Goal: Transaction & Acquisition: Purchase product/service

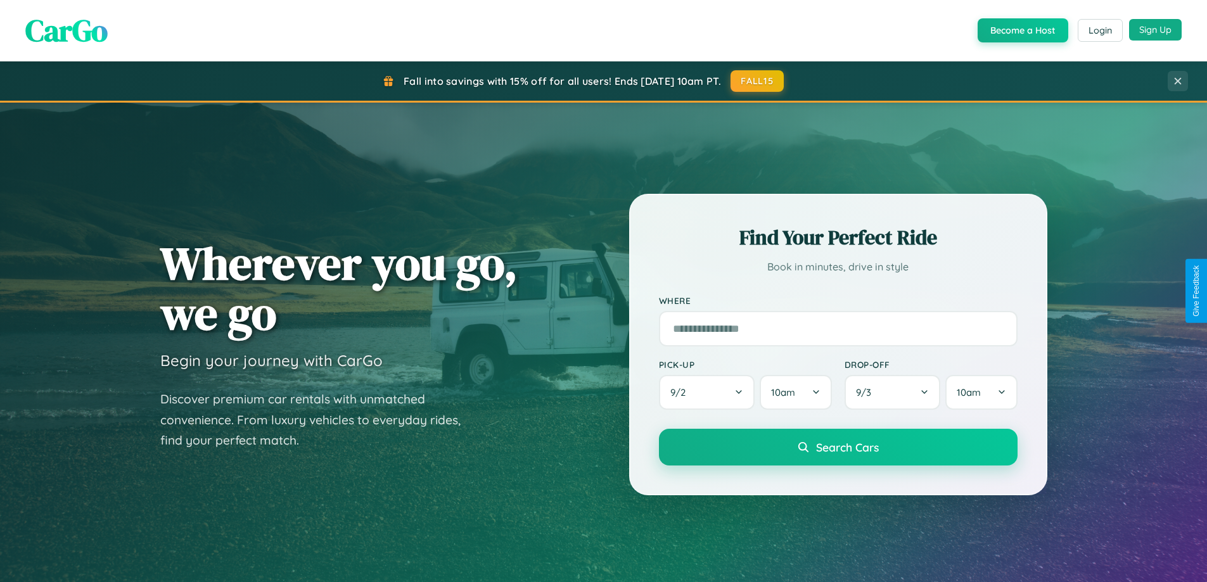
click at [1155, 30] on button "Sign Up" at bounding box center [1155, 30] width 53 height 22
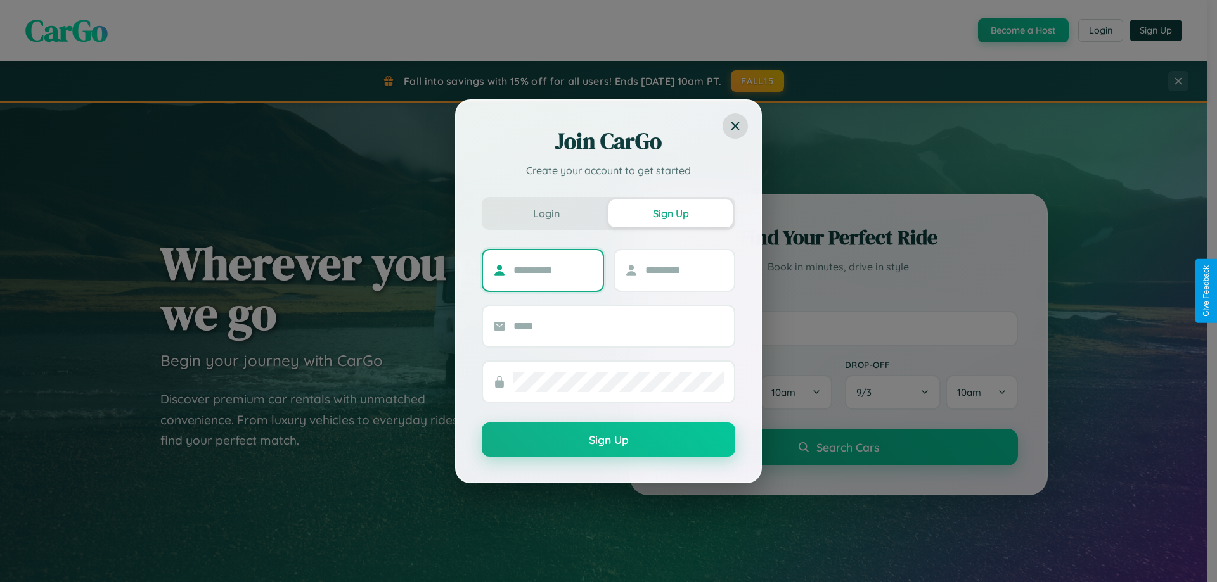
click at [553, 270] on input "text" at bounding box center [552, 270] width 79 height 20
type input "******"
click at [684, 270] on input "text" at bounding box center [684, 270] width 79 height 20
type input "*****"
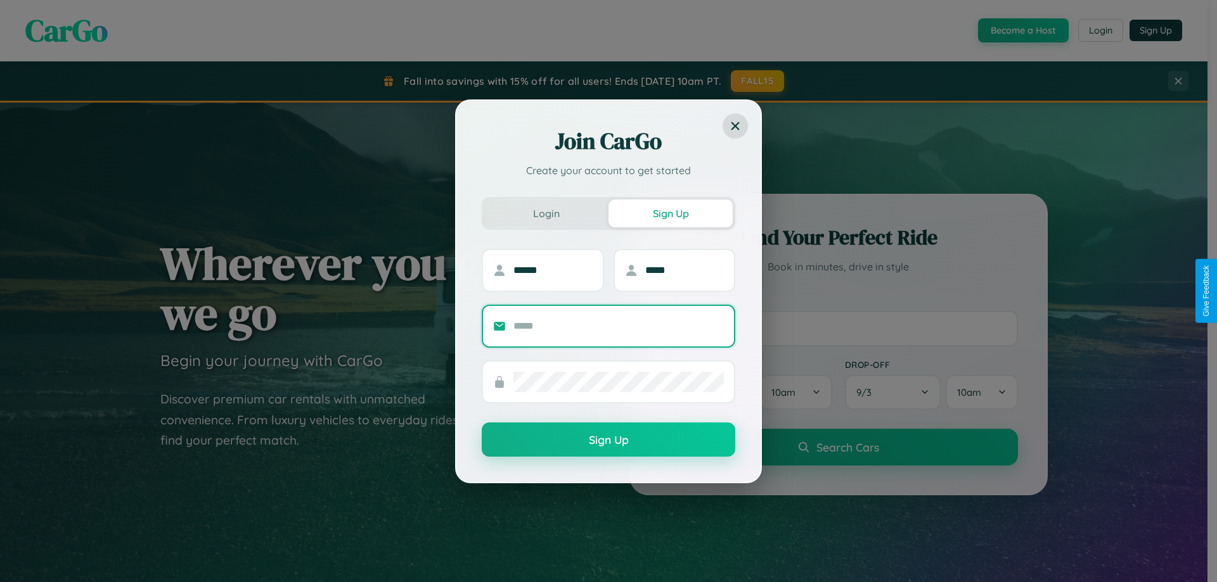
click at [618, 326] on input "text" at bounding box center [618, 326] width 210 height 20
type input "**********"
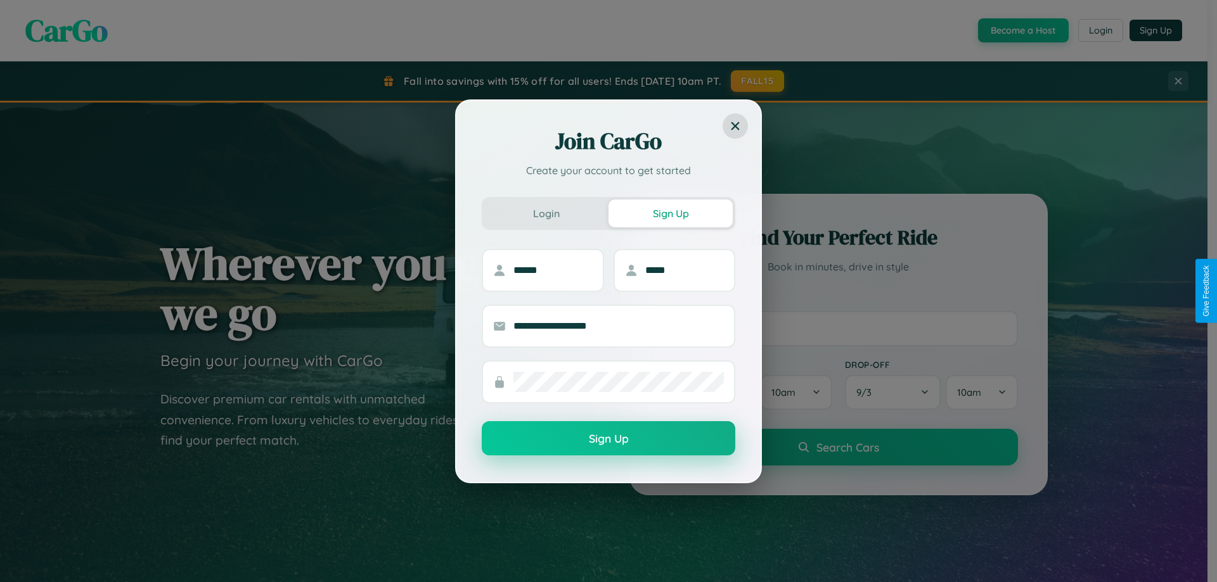
click at [608, 439] on button "Sign Up" at bounding box center [608, 438] width 253 height 34
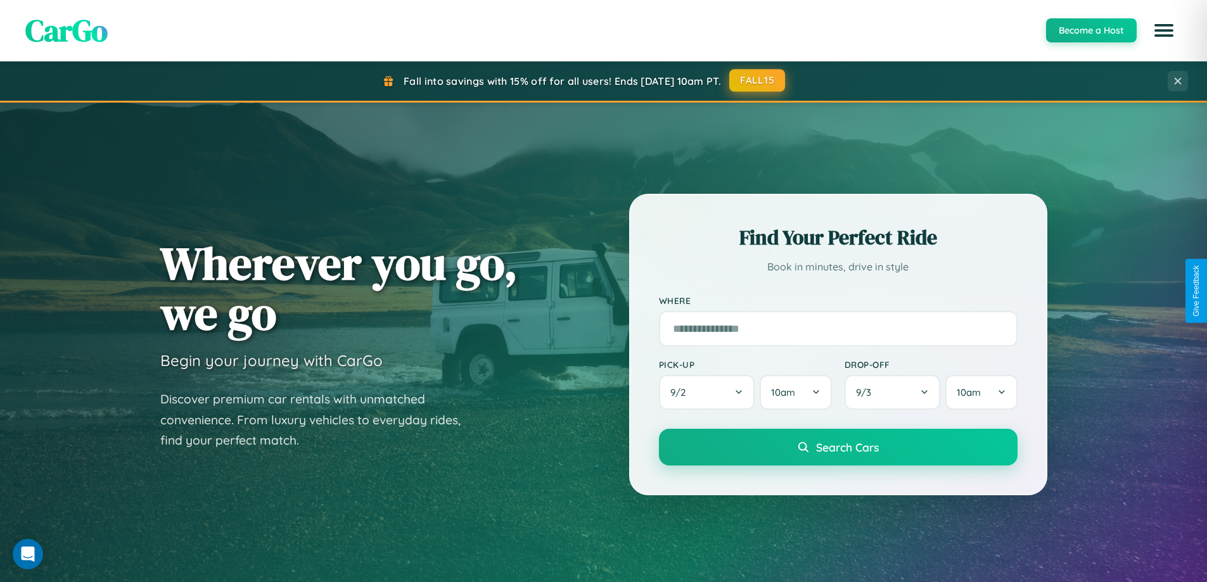
click at [758, 80] on button "FALL15" at bounding box center [757, 80] width 56 height 23
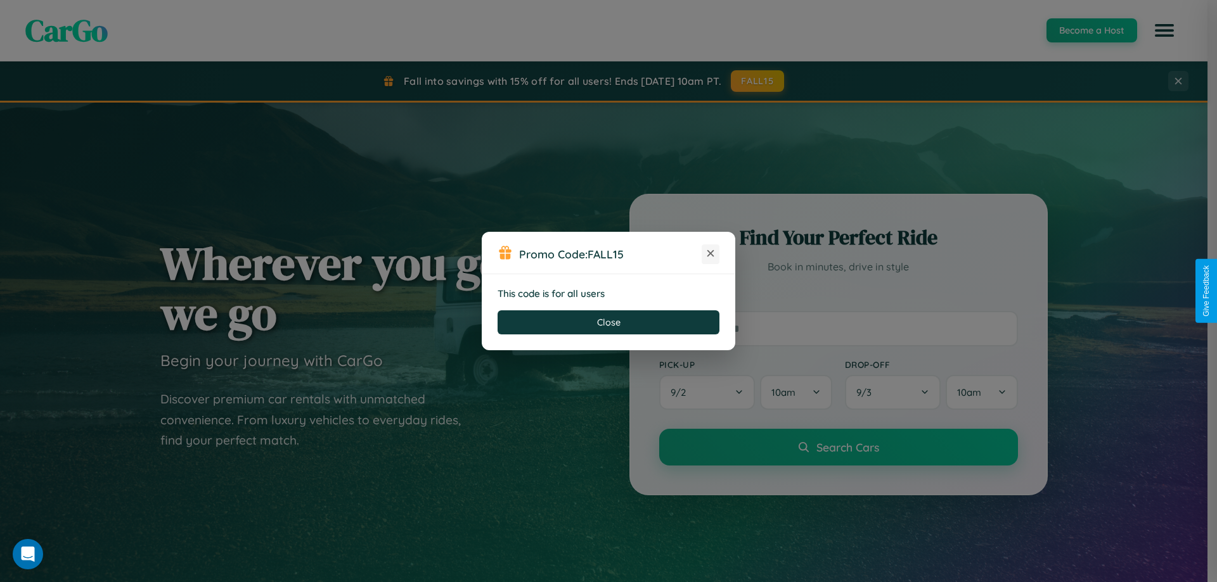
click at [710, 254] on icon at bounding box center [710, 253] width 13 height 13
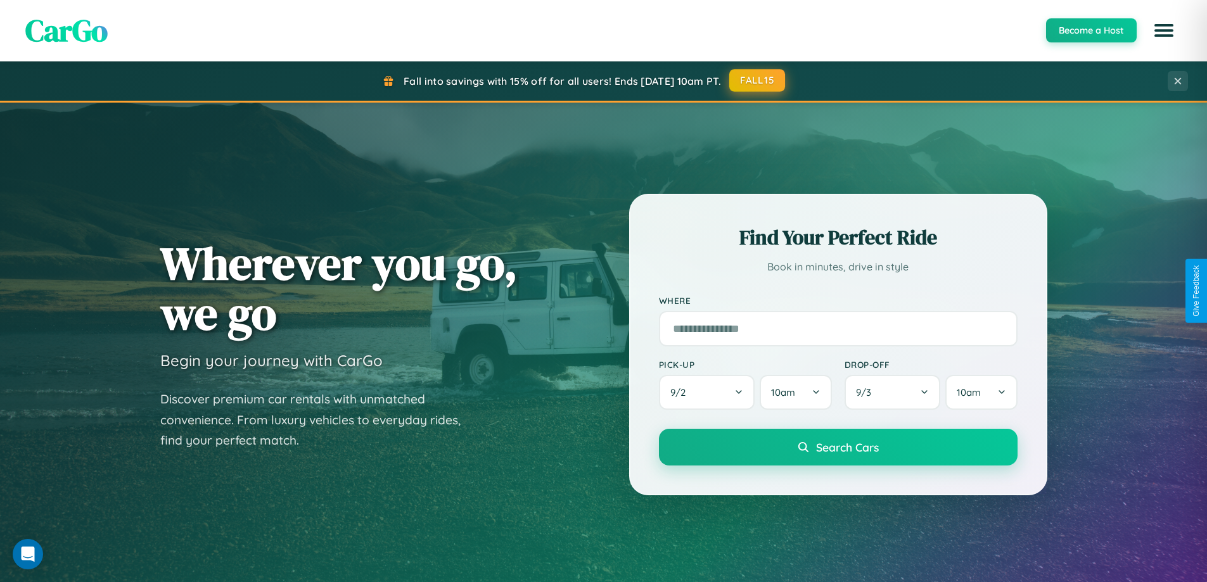
click at [758, 81] on button "FALL15" at bounding box center [757, 80] width 56 height 23
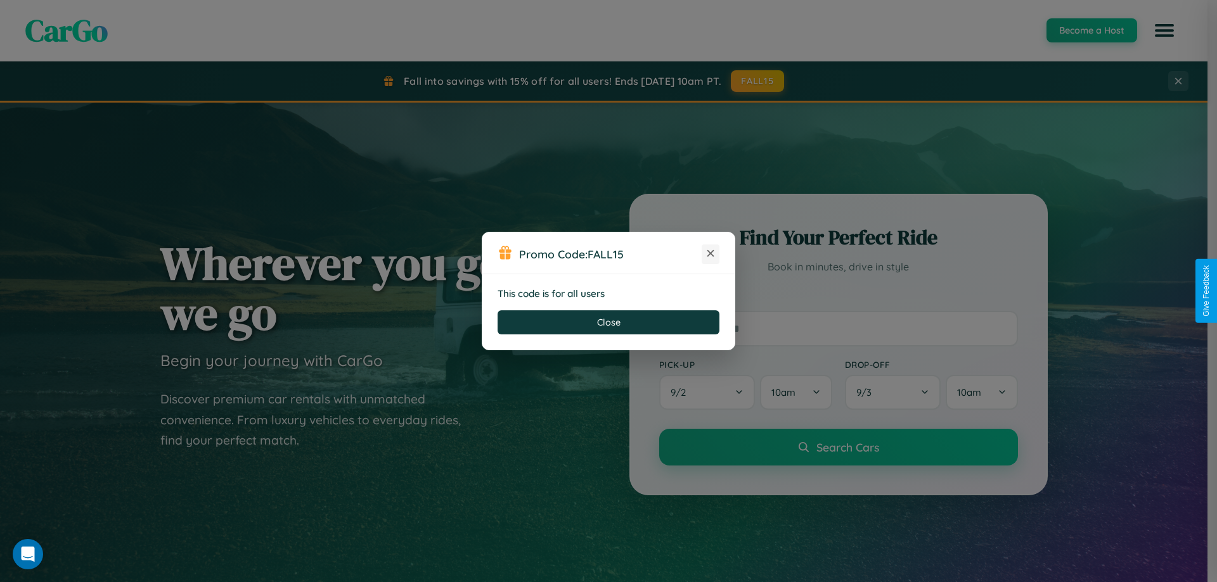
click at [710, 254] on icon at bounding box center [710, 253] width 13 height 13
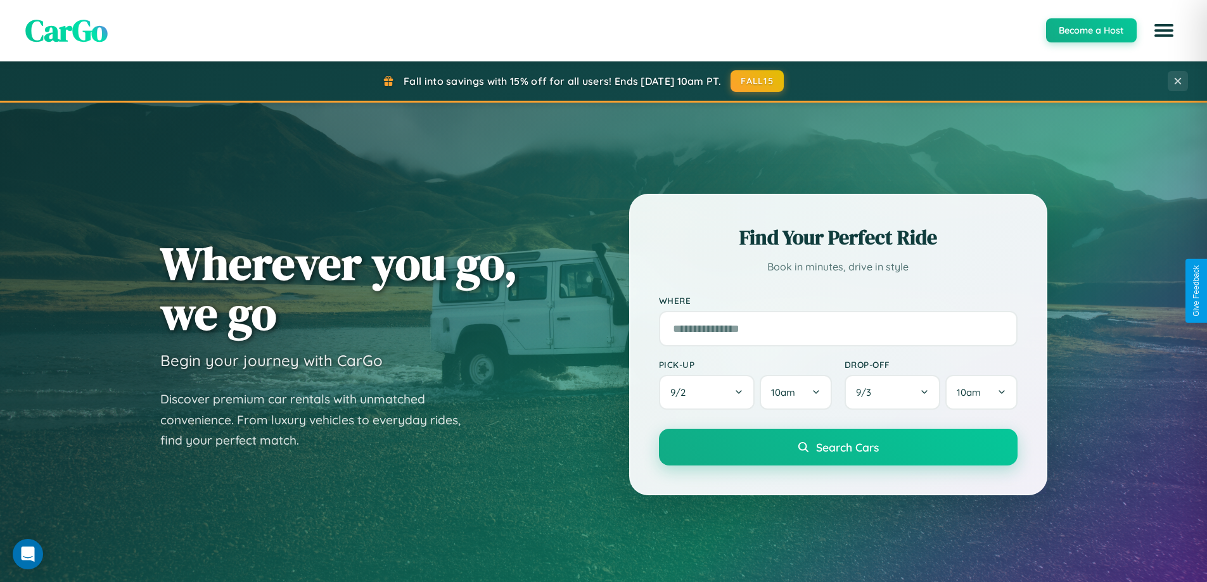
scroll to position [546, 0]
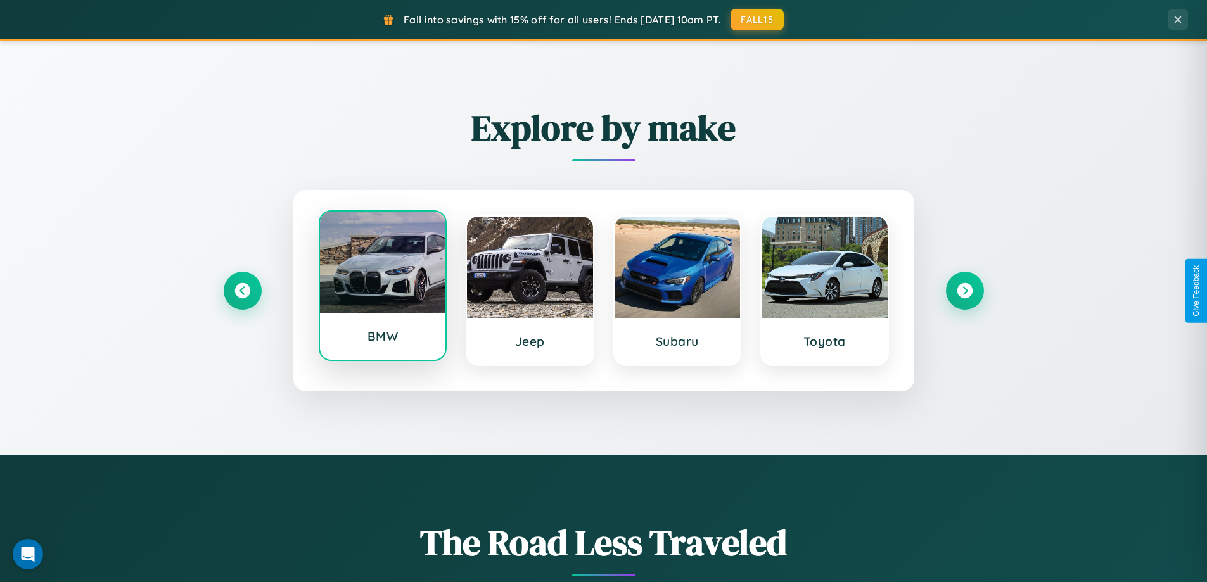
click at [382, 287] on div at bounding box center [383, 262] width 126 height 101
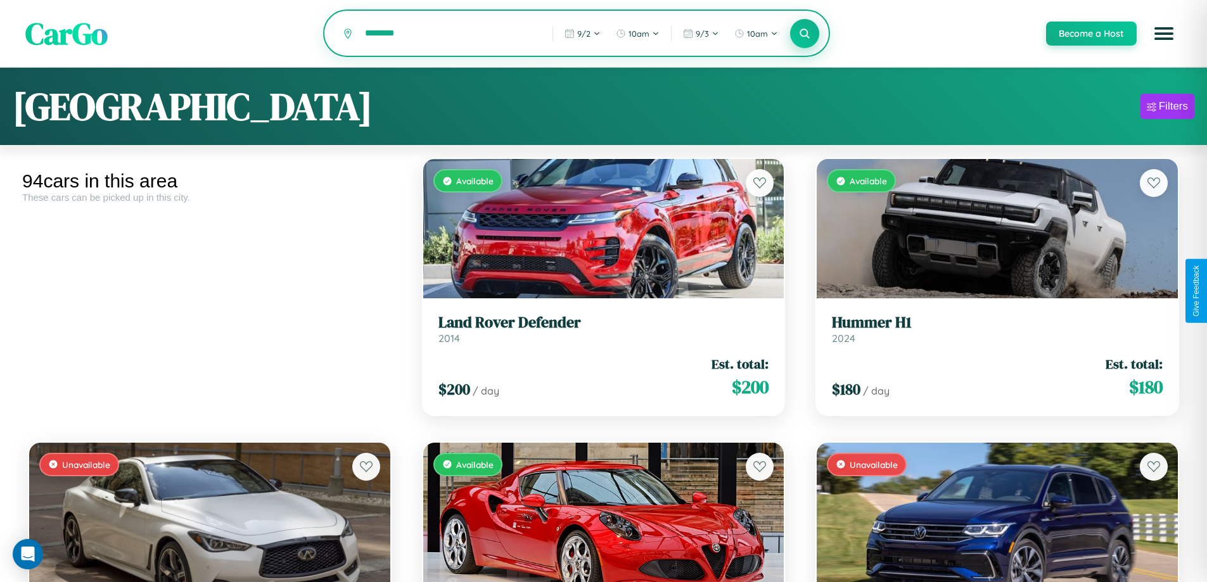
type input "********"
click at [804, 34] on icon at bounding box center [805, 33] width 12 height 12
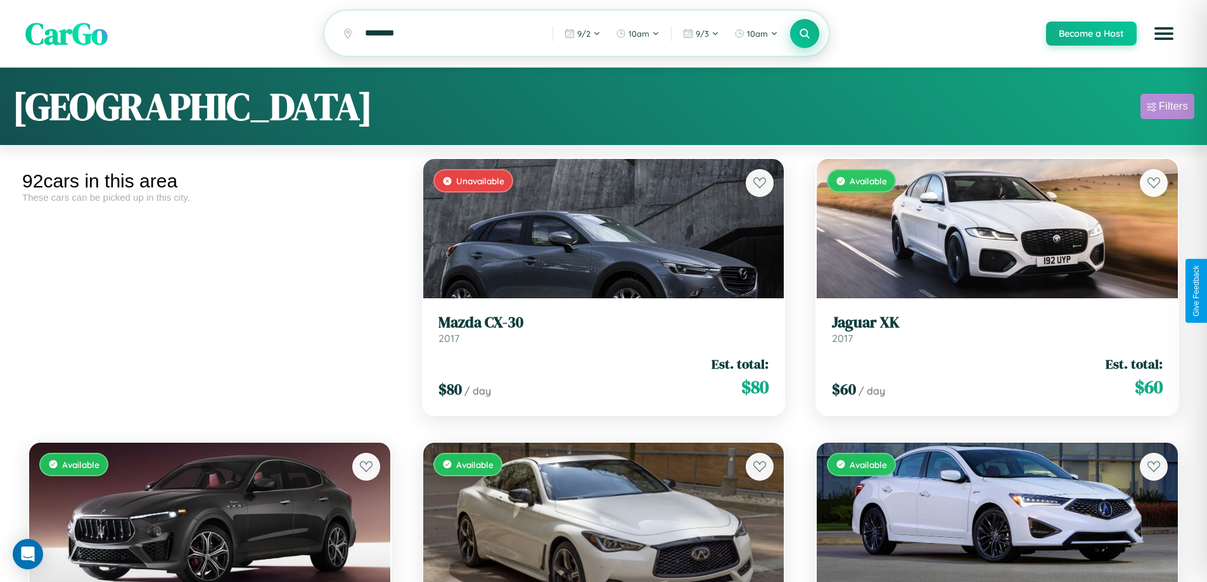
click at [1167, 108] on div "Filters" at bounding box center [1173, 106] width 29 height 13
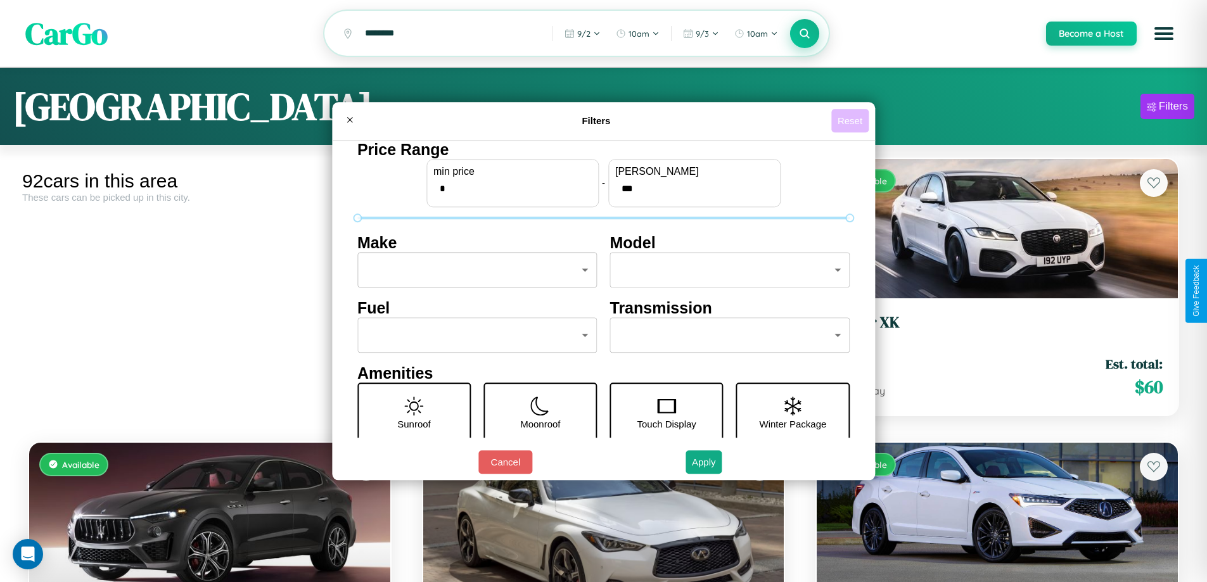
click at [852, 120] on button "Reset" at bounding box center [849, 120] width 37 height 23
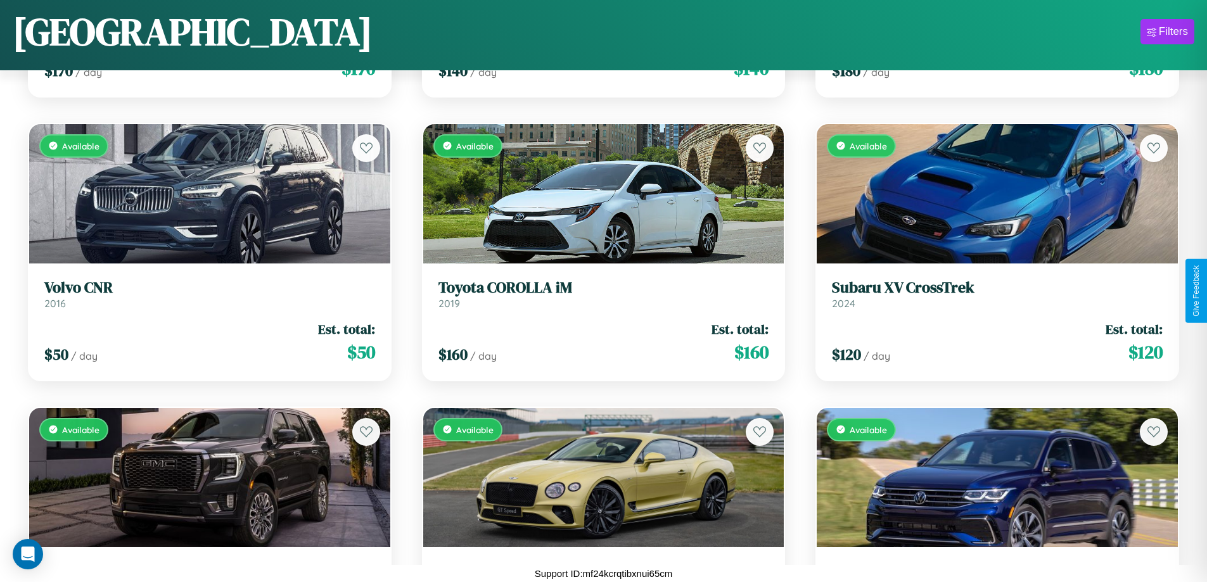
scroll to position [2165, 0]
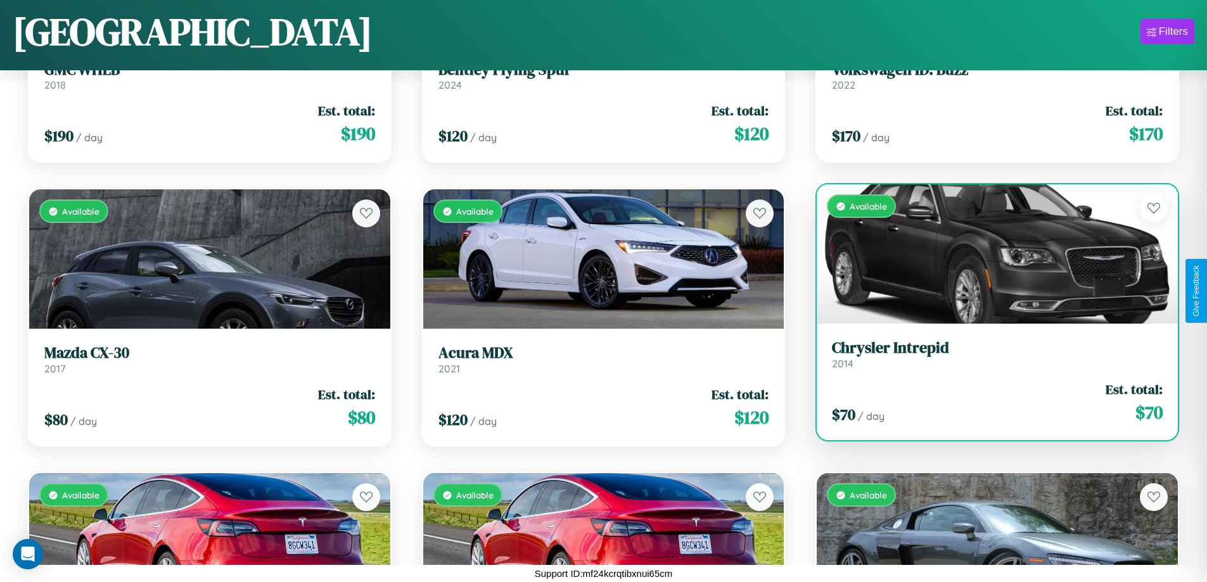
click at [989, 403] on div "$ 70 / day Est. total: $ 70" at bounding box center [997, 402] width 331 height 45
click at [989, 402] on div "$ 70 / day Est. total: $ 70" at bounding box center [997, 402] width 331 height 45
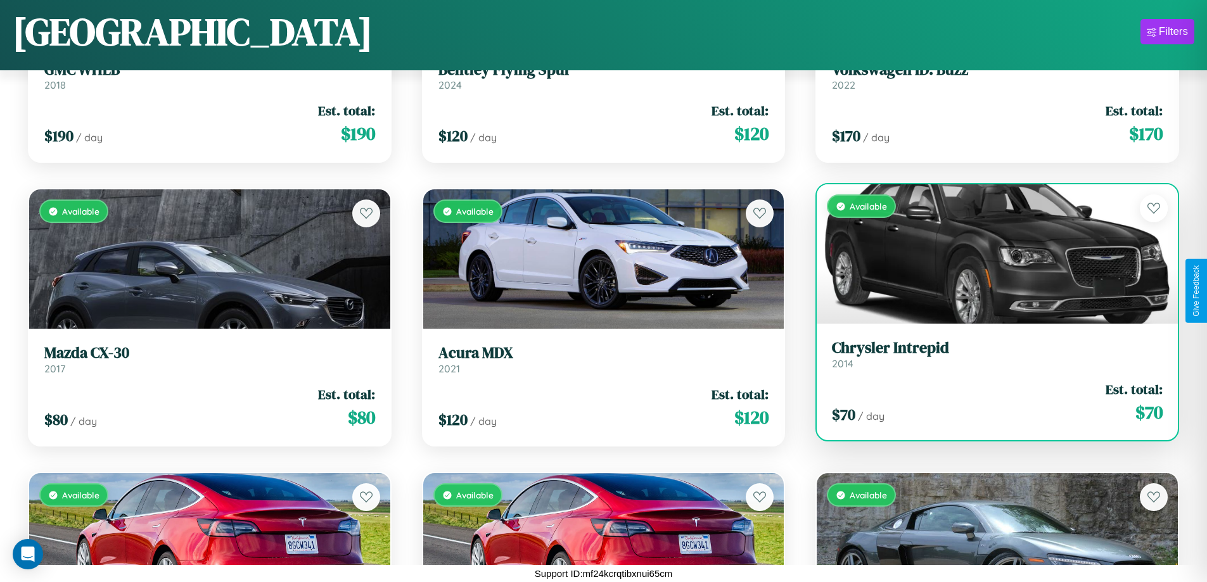
click at [989, 402] on div "$ 70 / day Est. total: $ 70" at bounding box center [997, 402] width 331 height 45
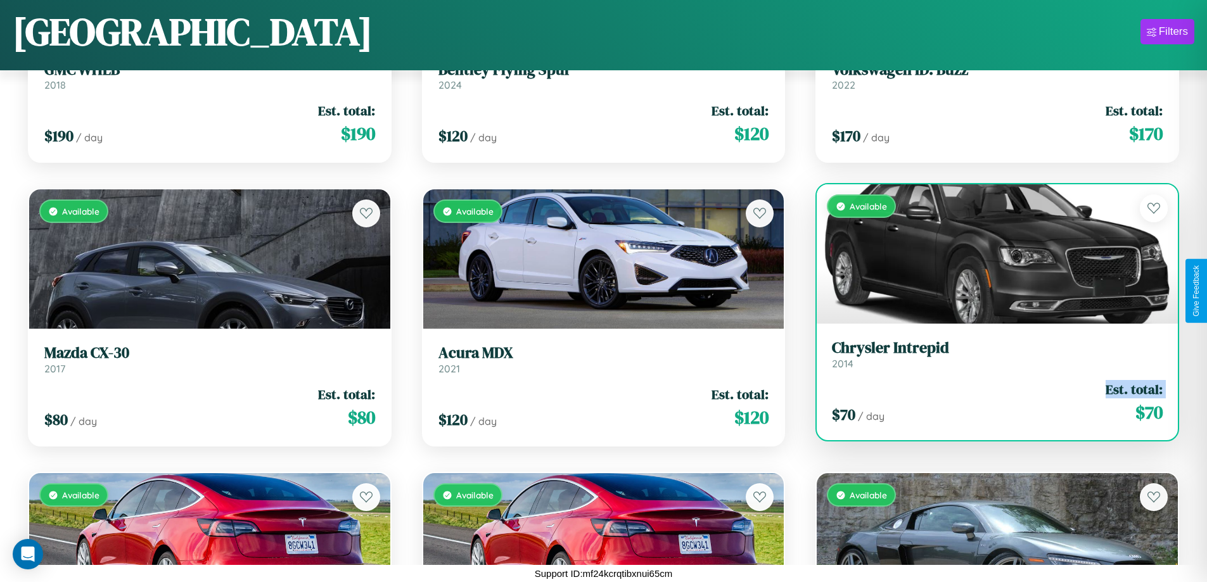
click at [989, 402] on div "$ 70 / day Est. total: $ 70" at bounding box center [997, 402] width 331 height 45
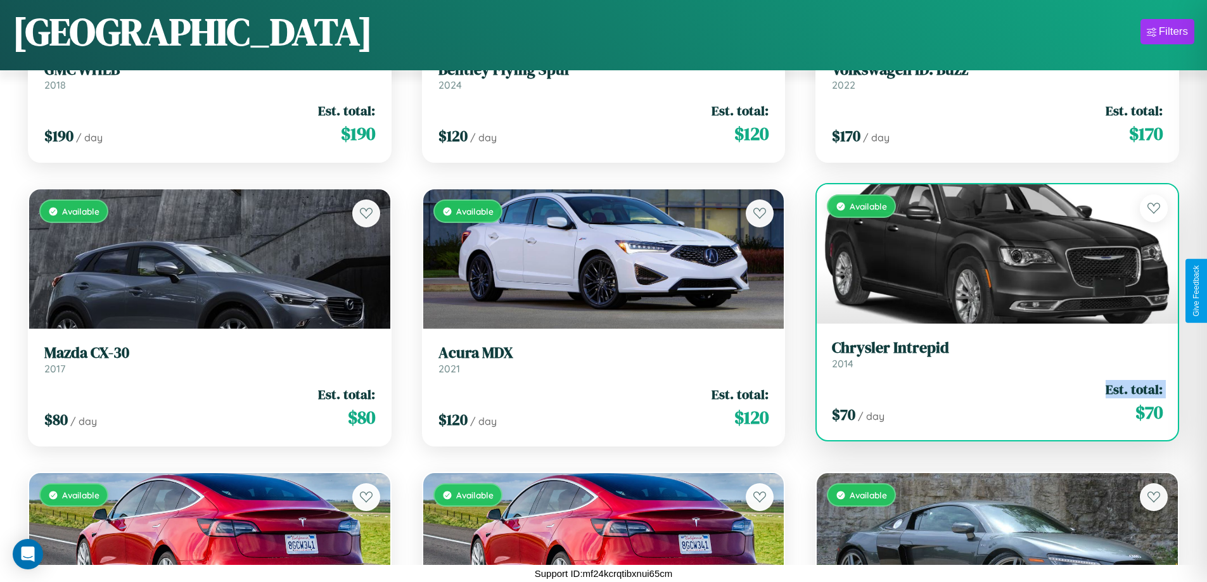
click at [989, 402] on div "$ 70 / day Est. total: $ 70" at bounding box center [997, 402] width 331 height 45
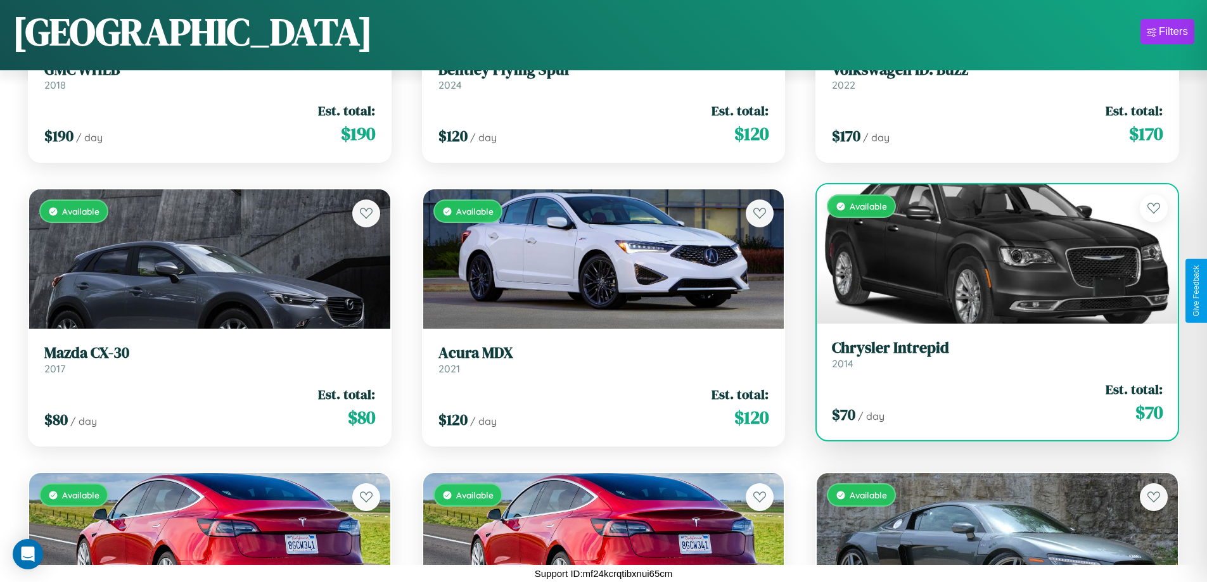
click at [989, 402] on div "$ 70 / day Est. total: $ 70" at bounding box center [997, 402] width 331 height 45
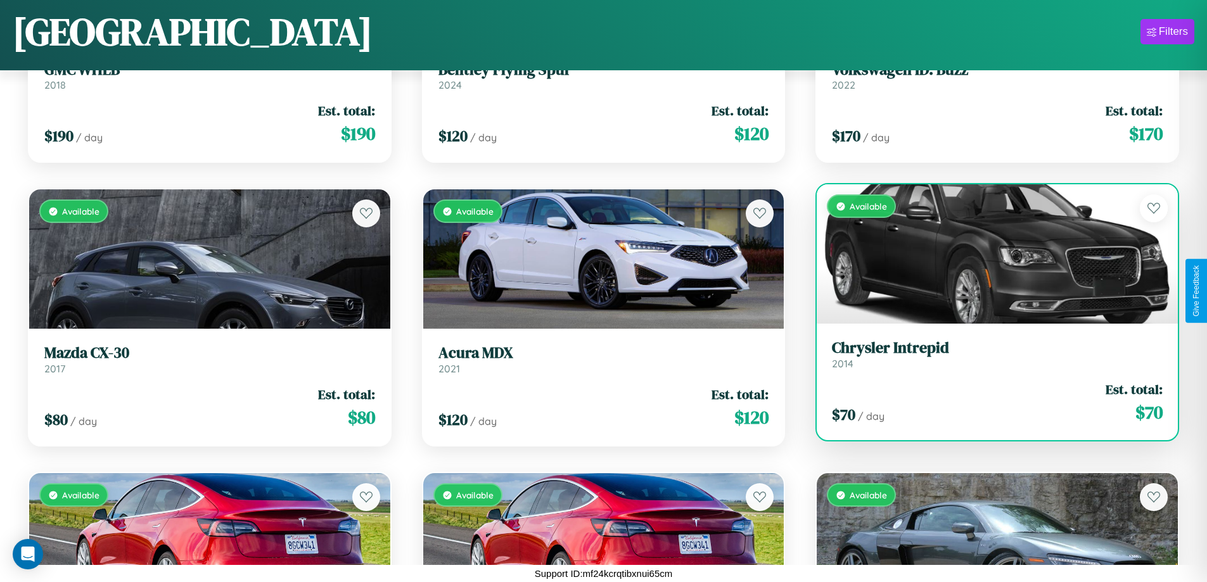
click at [989, 354] on h3 "Chrysler Intrepid" at bounding box center [997, 348] width 331 height 18
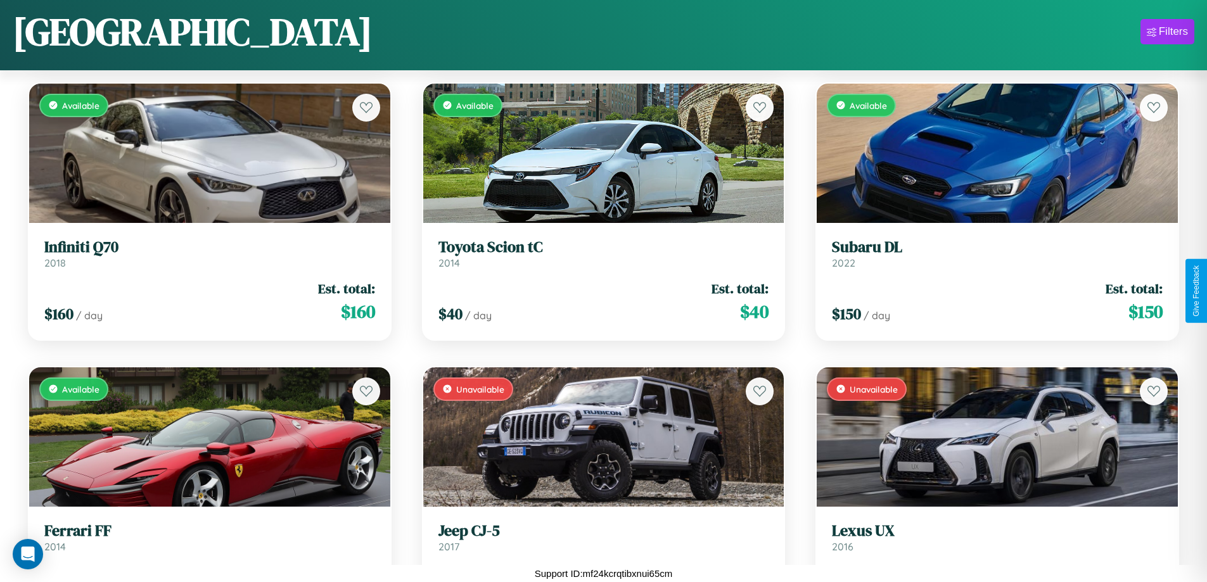
scroll to position [8327, 0]
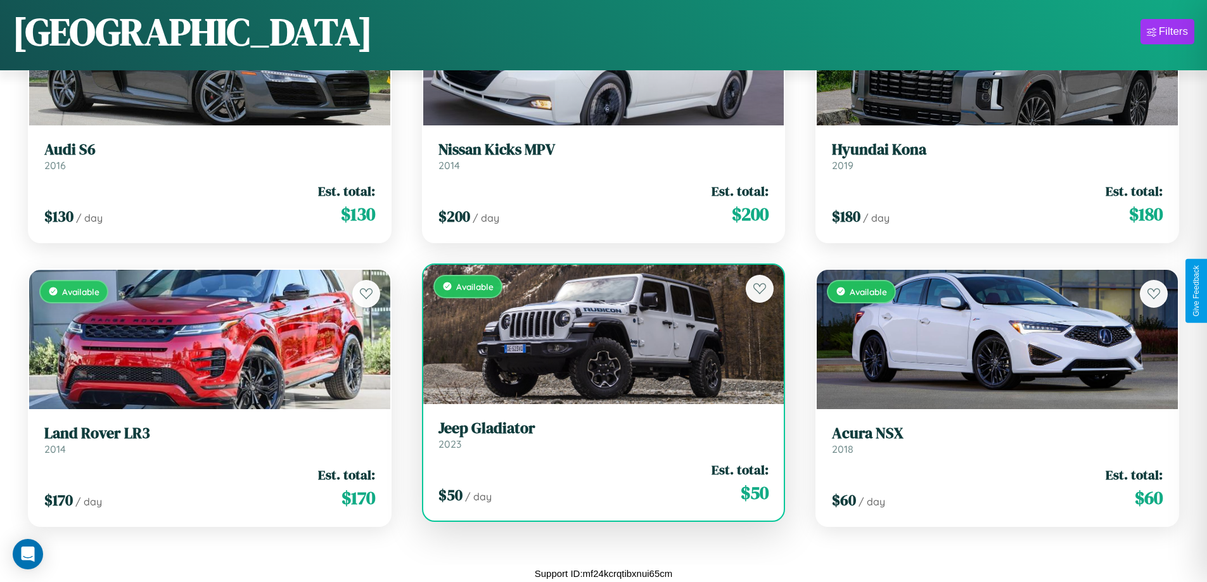
click at [598, 435] on h3 "Jeep Gladiator" at bounding box center [604, 428] width 331 height 18
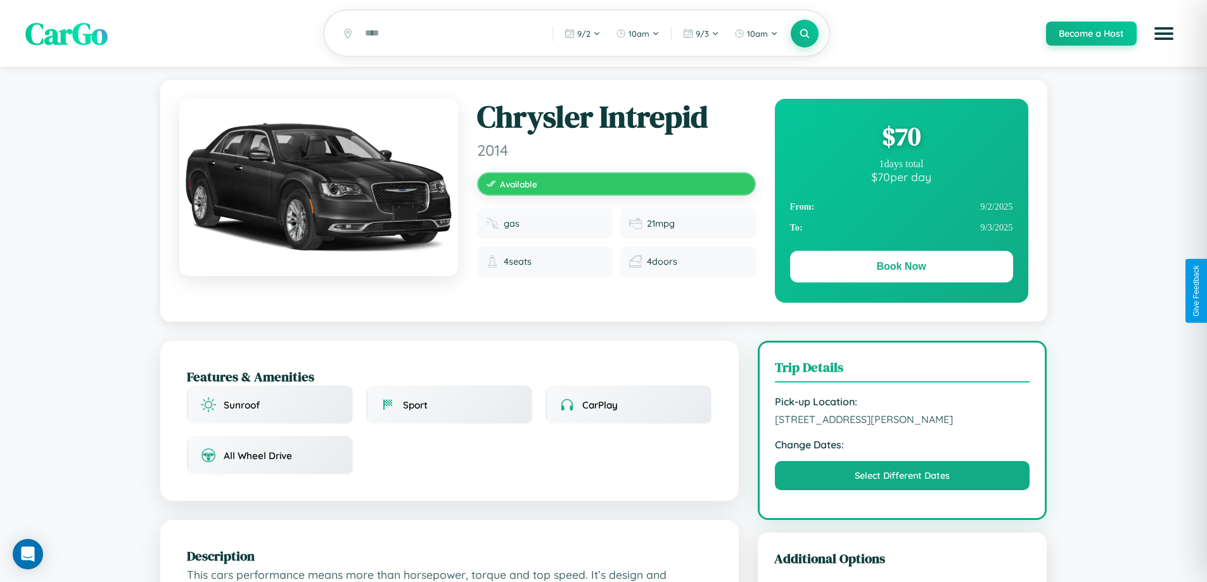
scroll to position [762, 0]
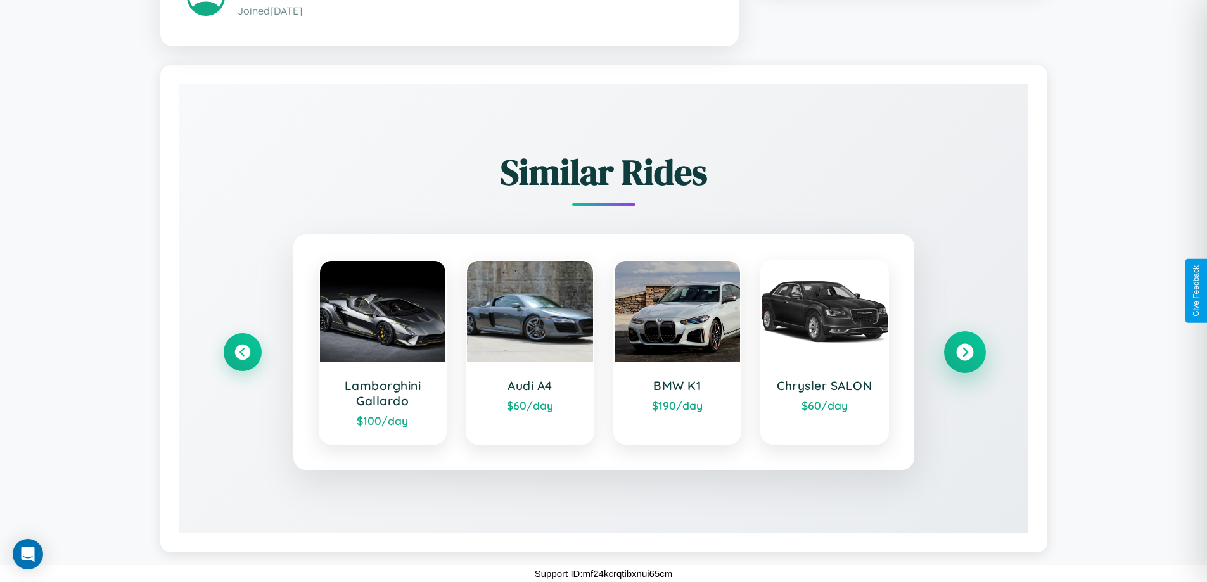
click at [964, 352] on icon at bounding box center [964, 352] width 17 height 17
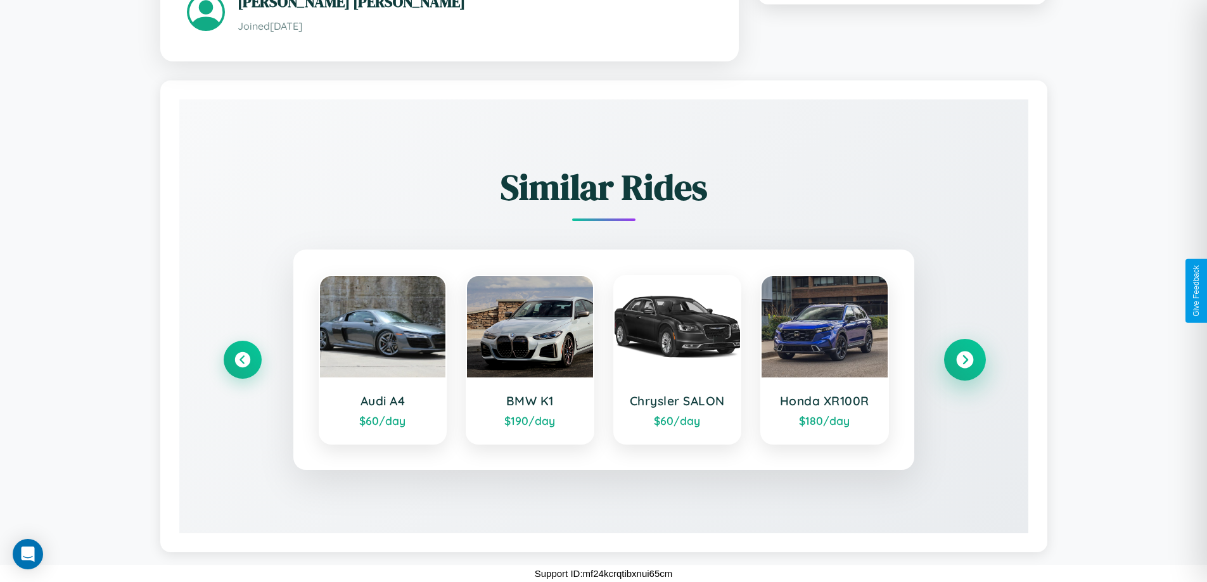
scroll to position [747, 0]
click at [964, 360] on icon at bounding box center [964, 360] width 17 height 17
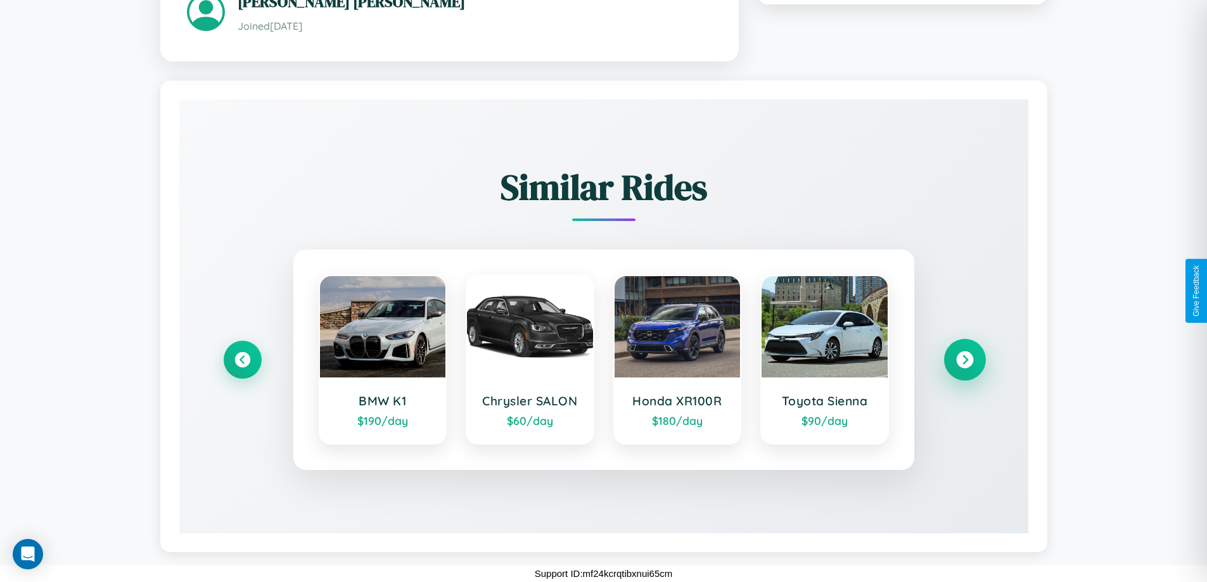
click at [964, 360] on icon at bounding box center [964, 360] width 17 height 17
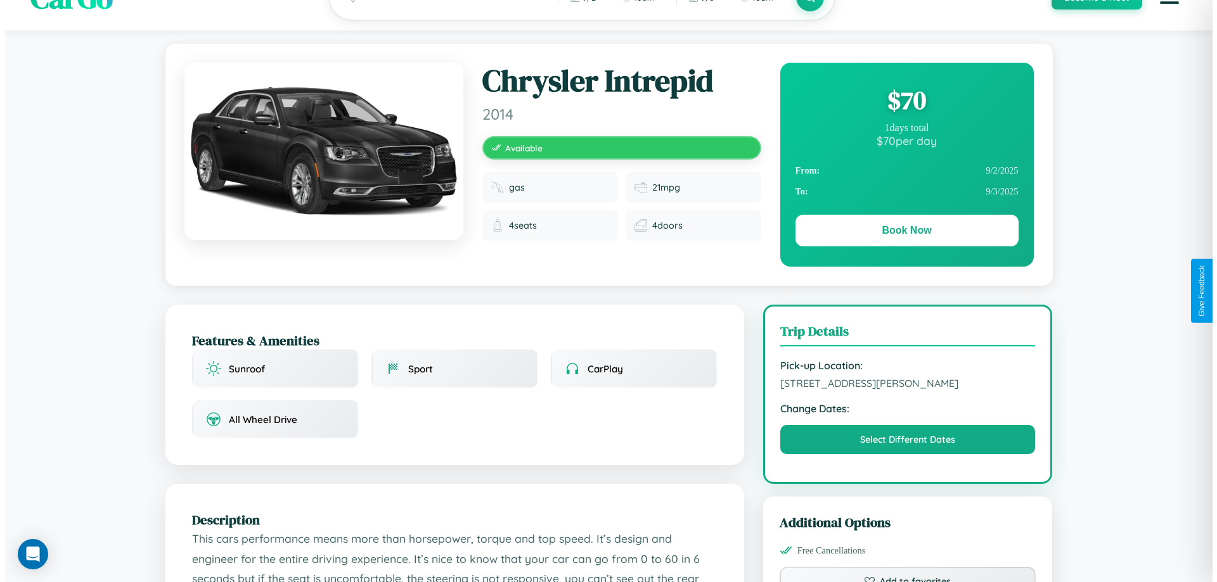
scroll to position [0, 0]
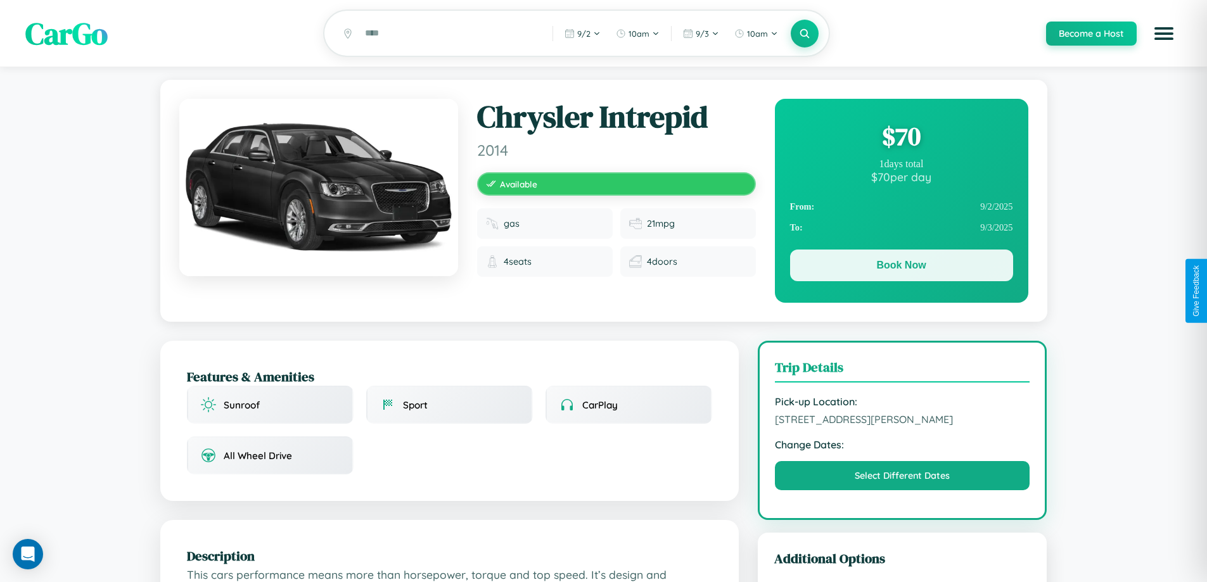
click at [901, 269] on button "Book Now" at bounding box center [901, 266] width 223 height 32
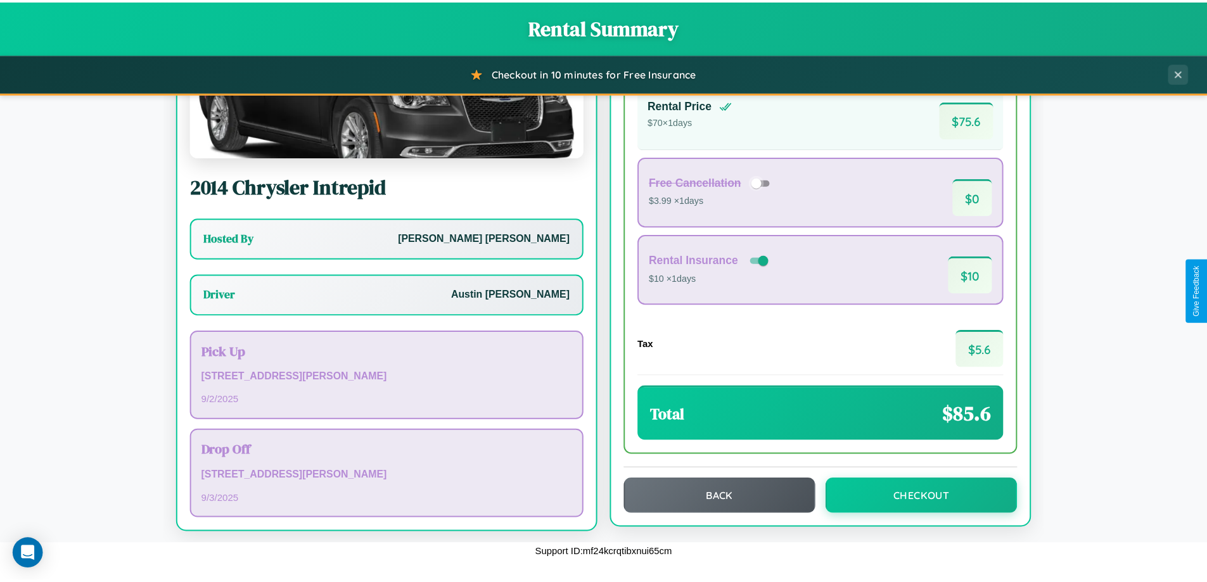
scroll to position [91, 0]
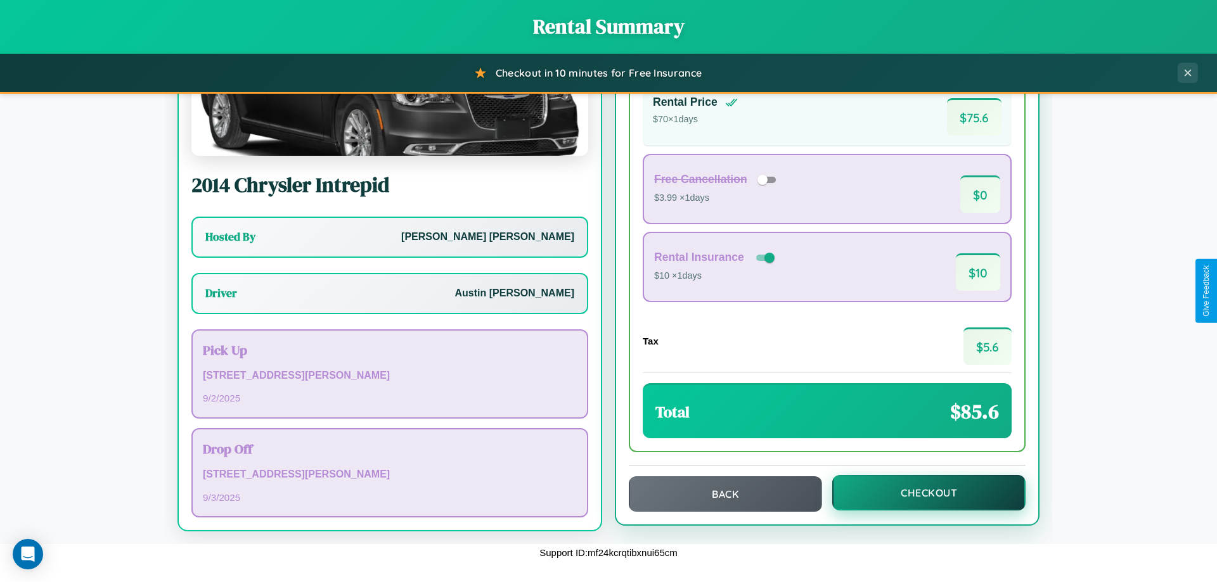
click at [920, 493] on button "Checkout" at bounding box center [928, 492] width 193 height 35
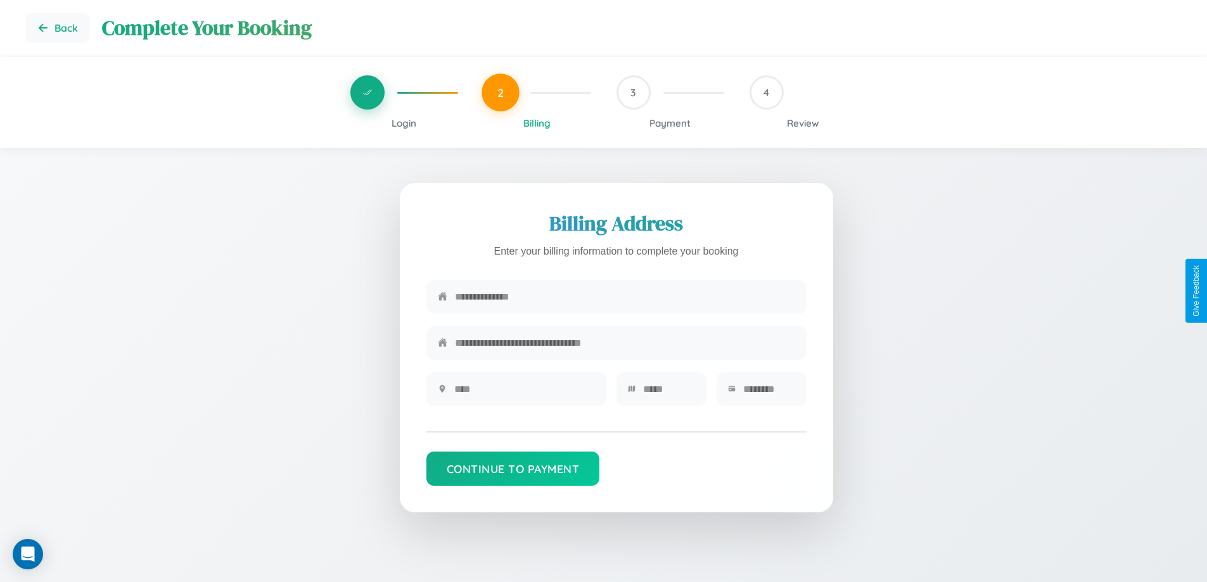
click at [625, 300] on input "text" at bounding box center [625, 296] width 340 height 31
type input "**********"
click at [524, 394] on input "text" at bounding box center [524, 389] width 141 height 31
type input "********"
click at [669, 394] on input "text" at bounding box center [669, 389] width 52 height 31
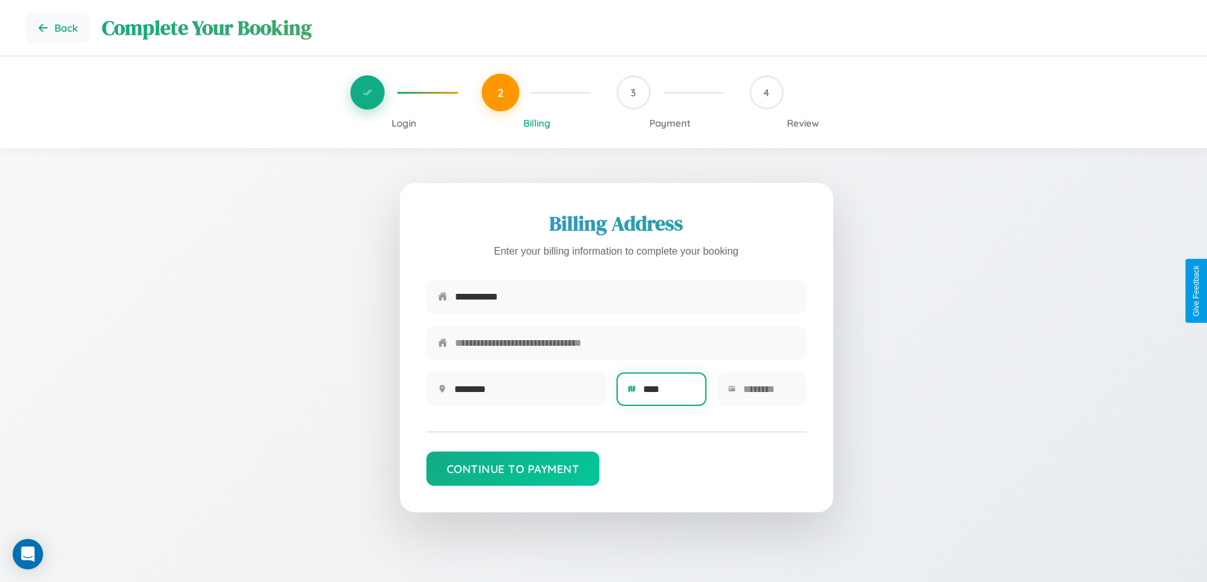
type input "****"
click at [769, 394] on input "text" at bounding box center [769, 389] width 52 height 31
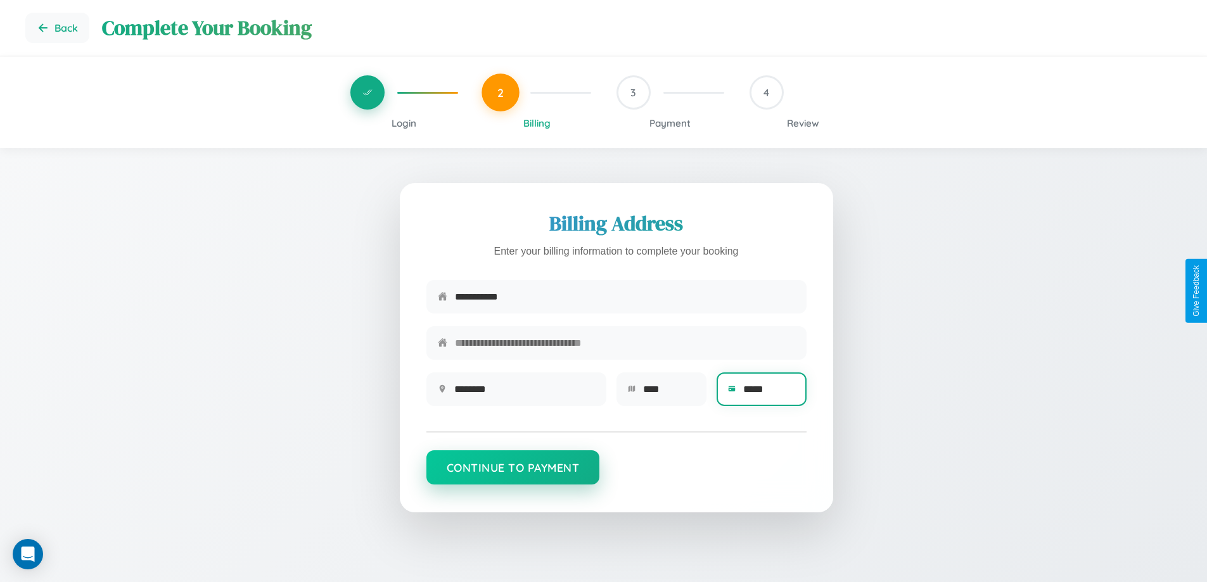
type input "*****"
click at [513, 474] on button "Continue to Payment" at bounding box center [513, 468] width 174 height 34
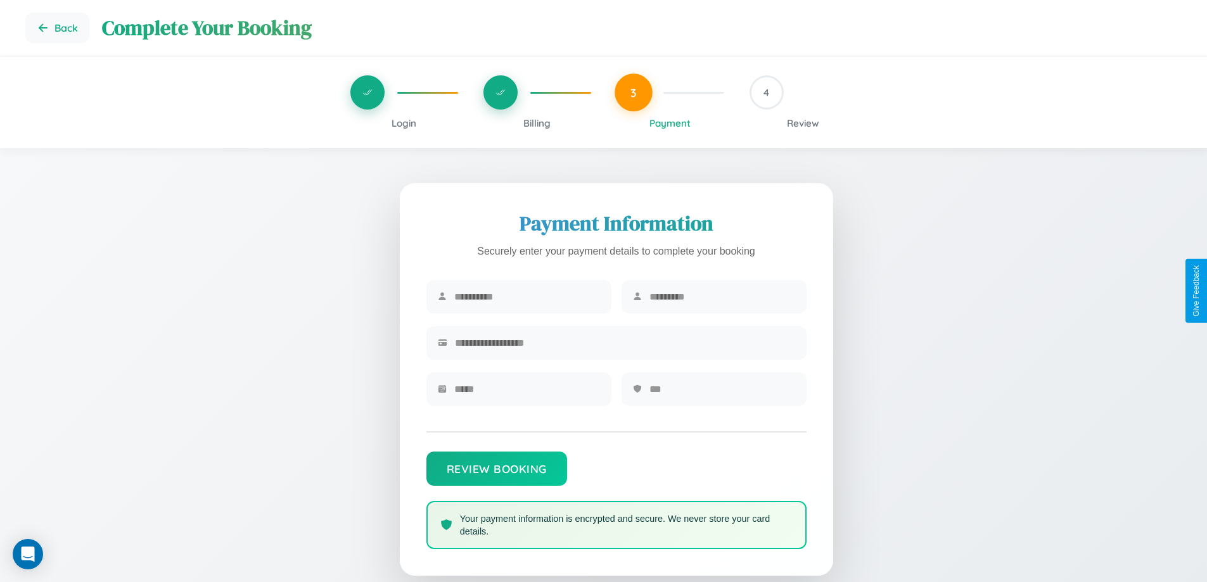
click at [527, 297] on input "text" at bounding box center [527, 296] width 146 height 31
type input "****"
click at [722, 297] on input "text" at bounding box center [723, 296] width 146 height 31
type input "********"
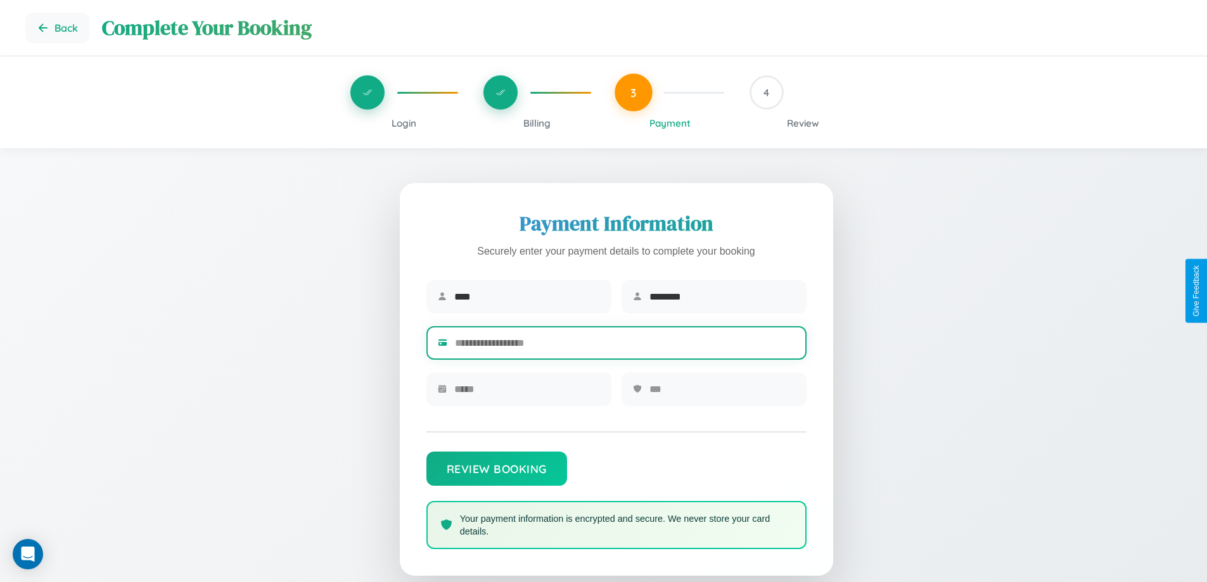
click at [625, 345] on input "text" at bounding box center [625, 343] width 340 height 31
type input "**********"
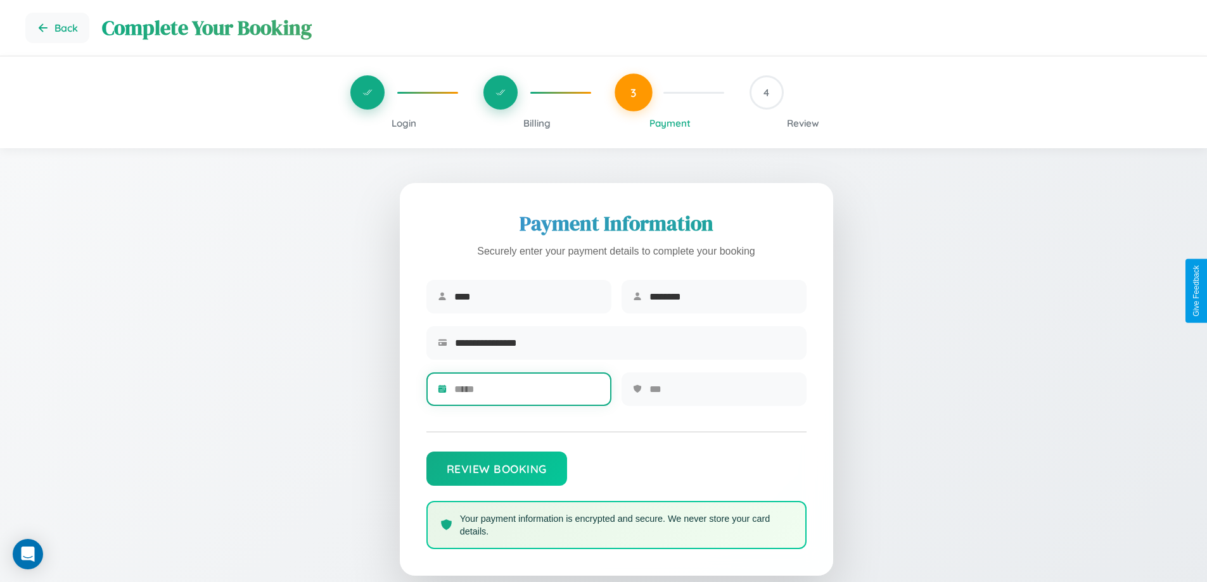
click at [527, 394] on input "text" at bounding box center [527, 389] width 146 height 31
type input "*****"
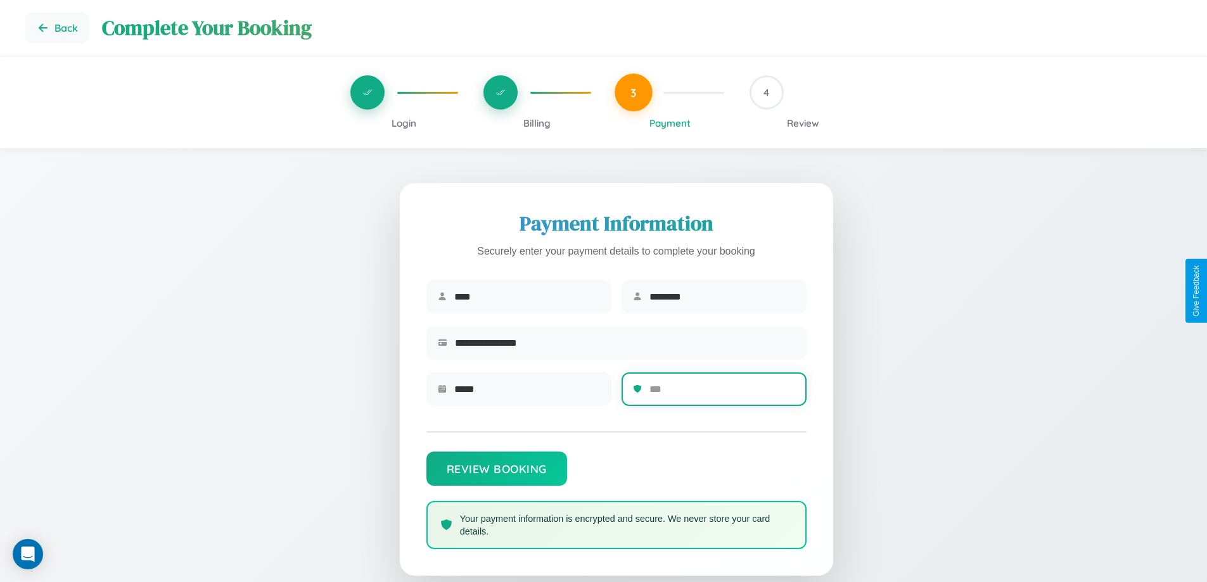
click at [722, 394] on input "text" at bounding box center [723, 389] width 146 height 31
type input "***"
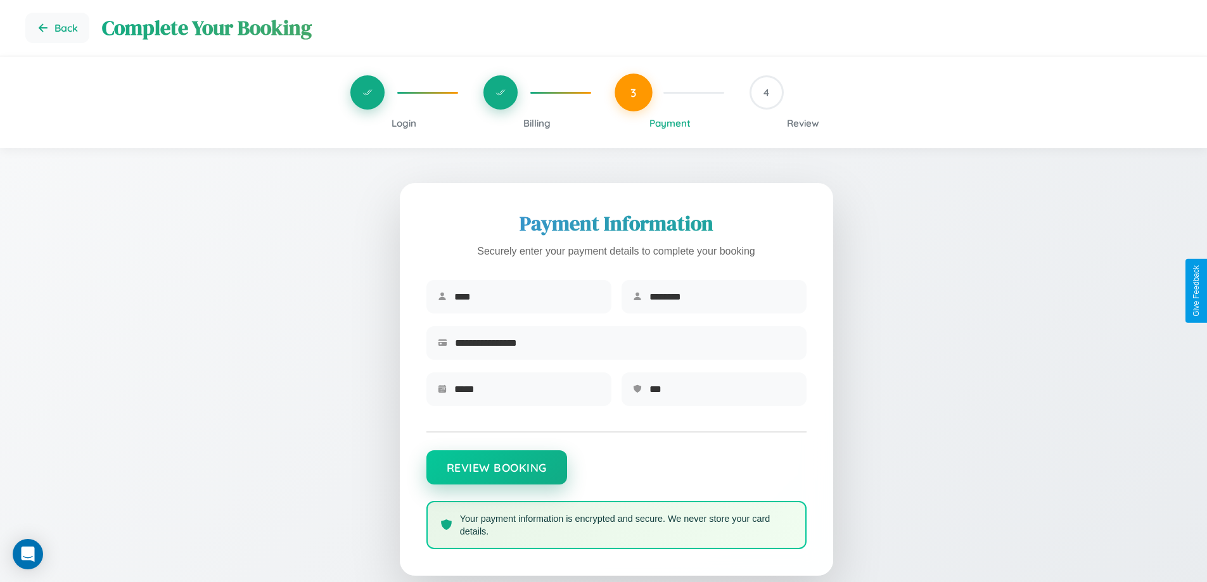
click at [496, 474] on button "Review Booking" at bounding box center [496, 468] width 141 height 34
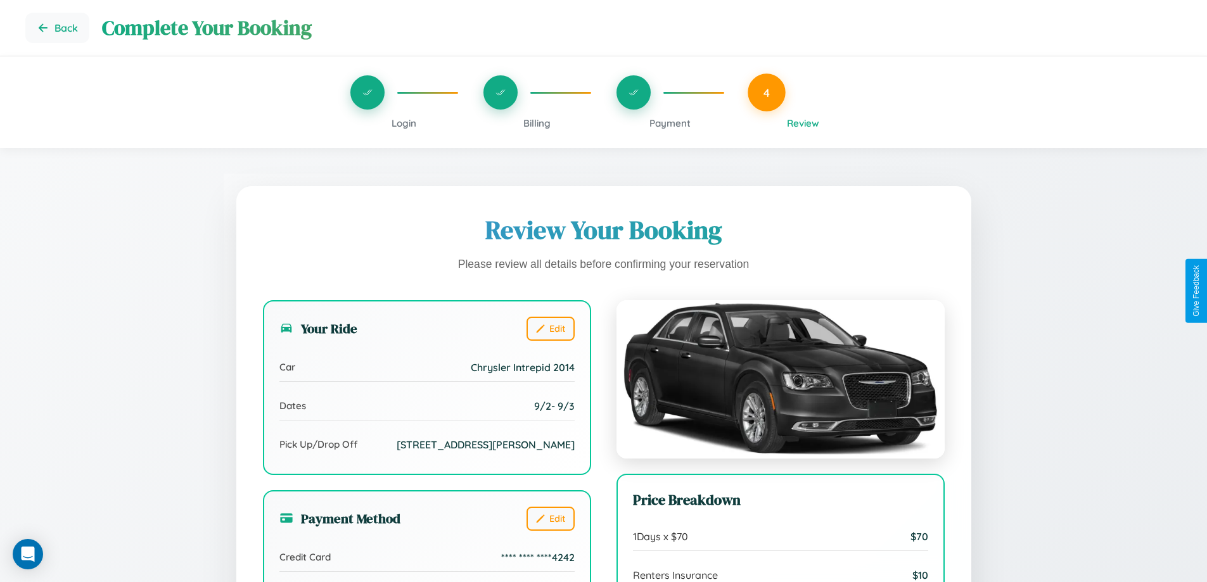
scroll to position [349, 0]
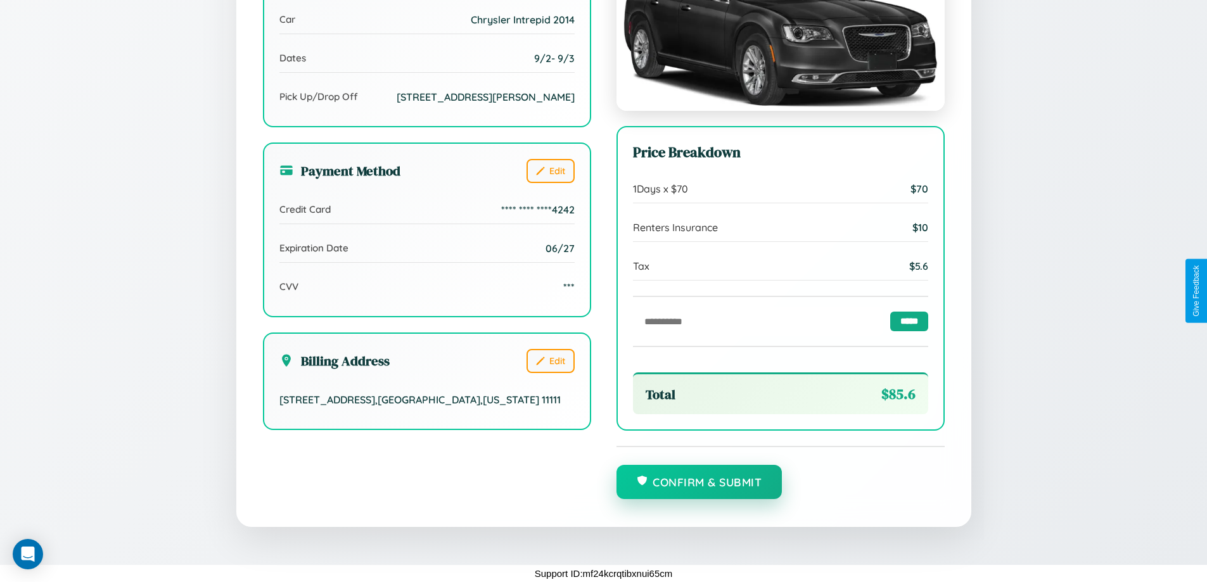
click at [699, 482] on button "Confirm & Submit" at bounding box center [700, 482] width 166 height 34
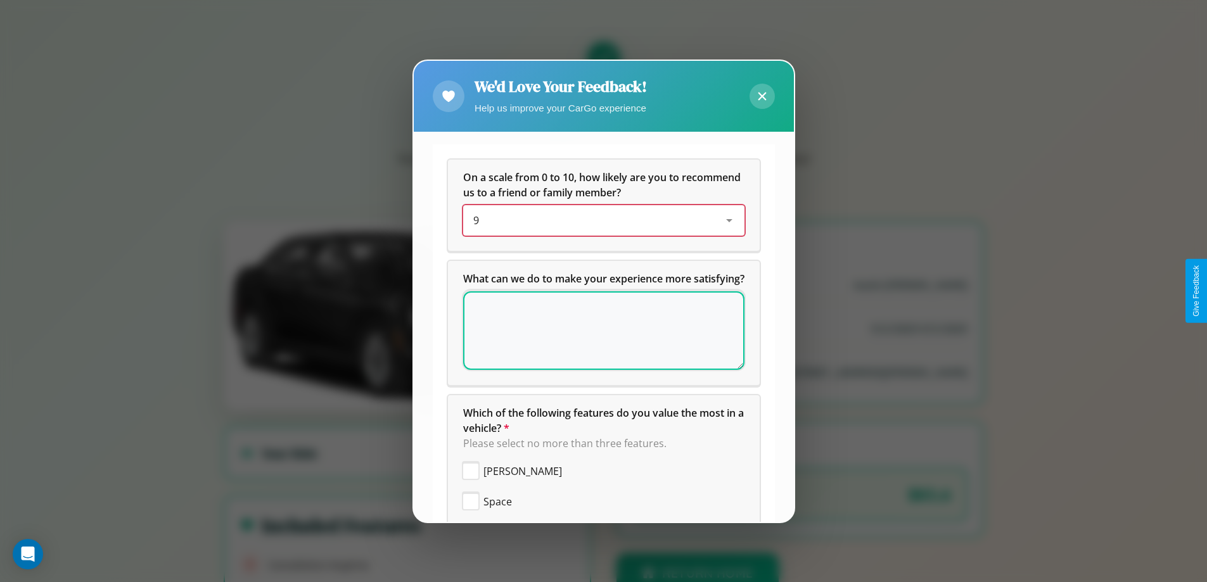
click at [599, 221] on div "9" at bounding box center [593, 220] width 241 height 15
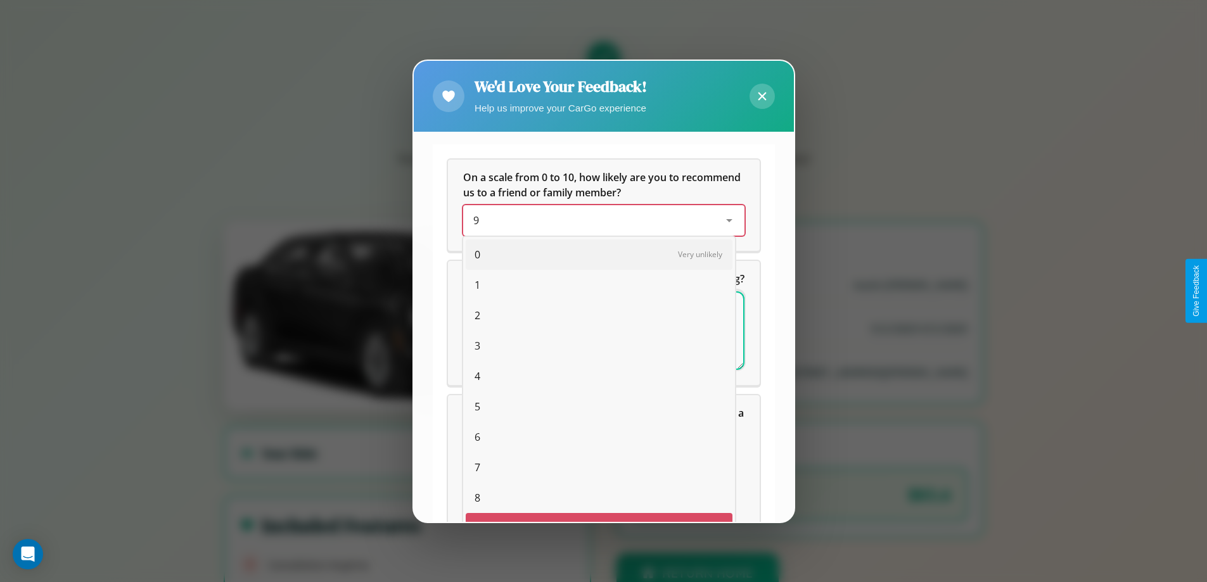
scroll to position [22, 52]
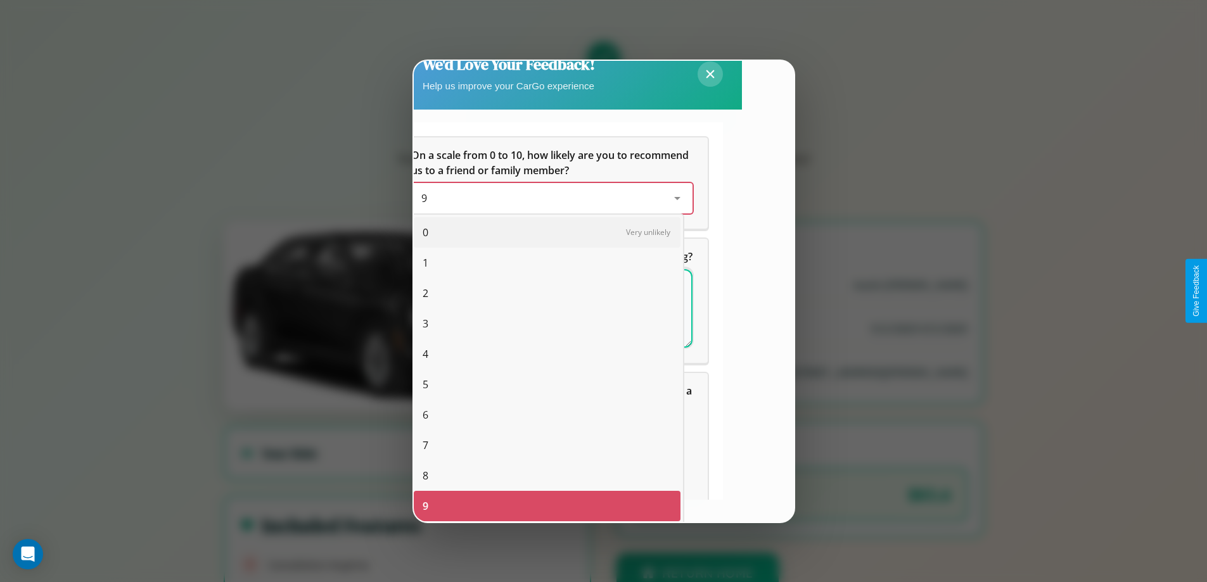
click at [425, 385] on span "5" at bounding box center [426, 384] width 6 height 15
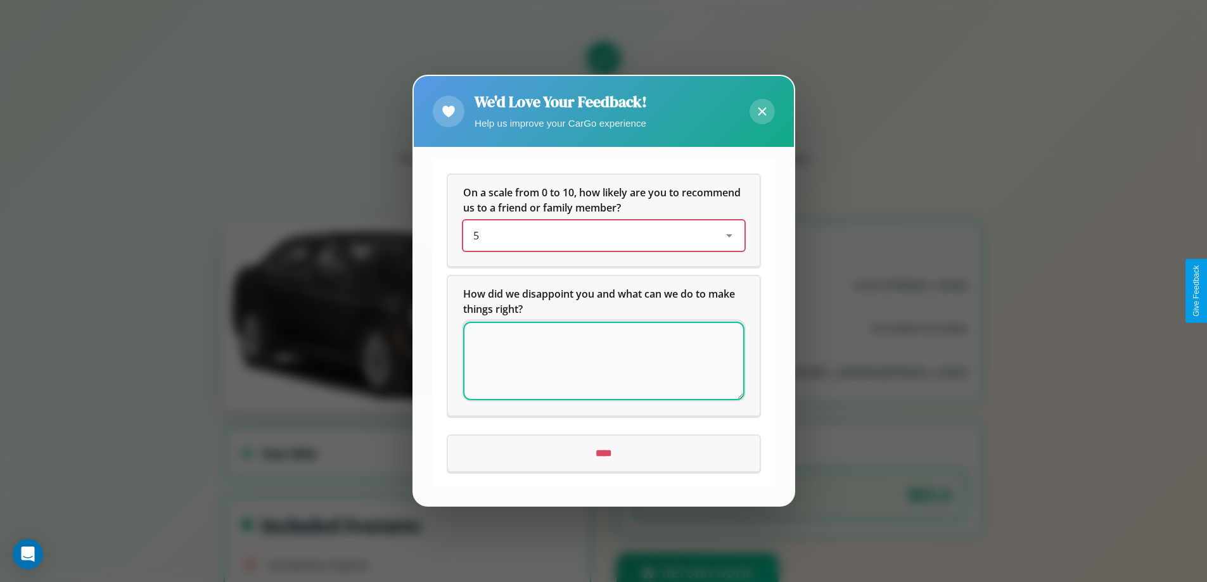
scroll to position [0, 0]
click at [762, 112] on icon at bounding box center [762, 112] width 8 height 8
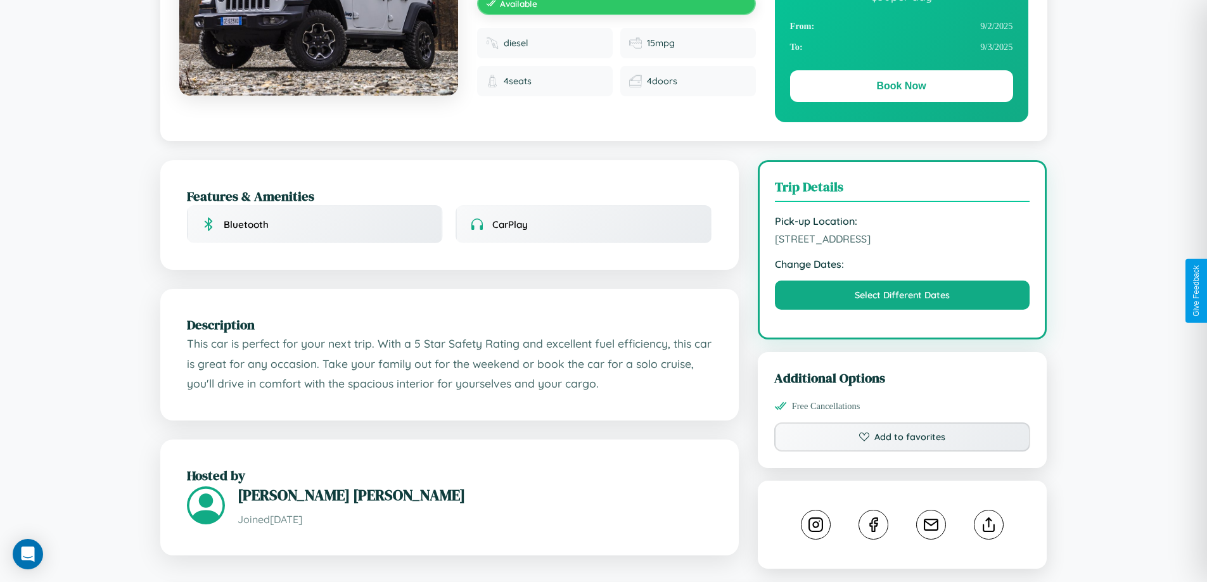
scroll to position [342, 0]
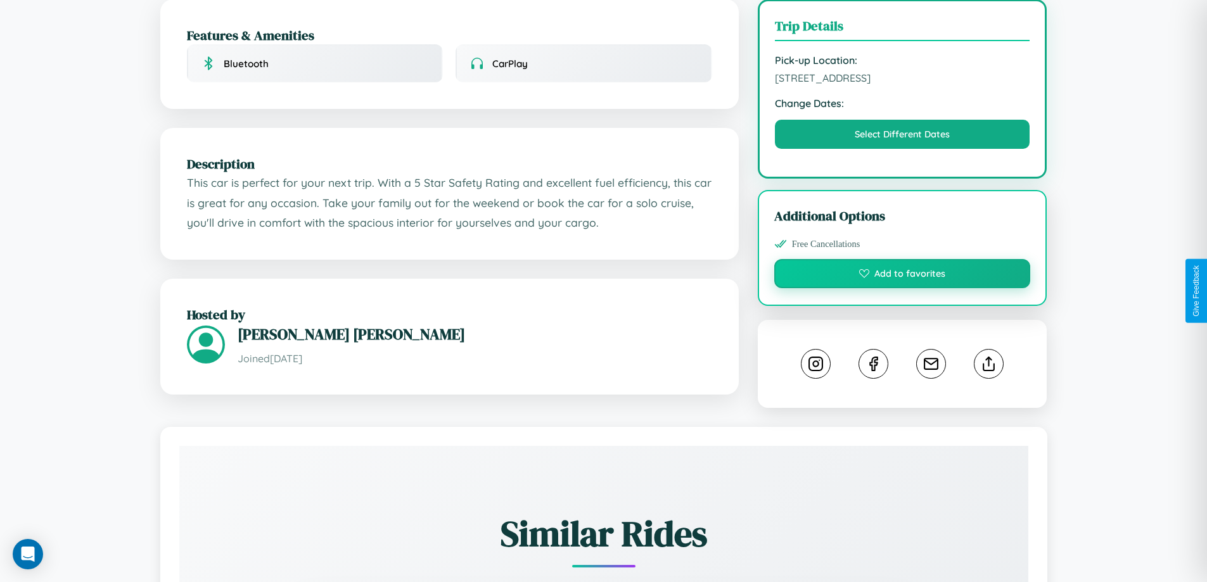
click at [902, 288] on button "Add to favorites" at bounding box center [902, 273] width 257 height 29
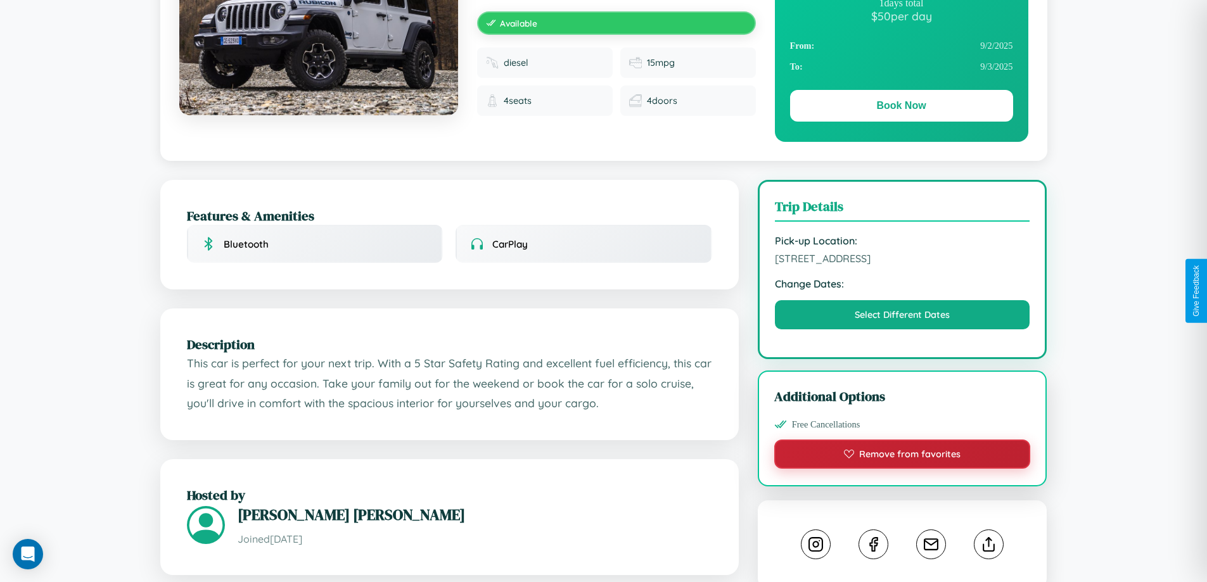
scroll to position [0, 0]
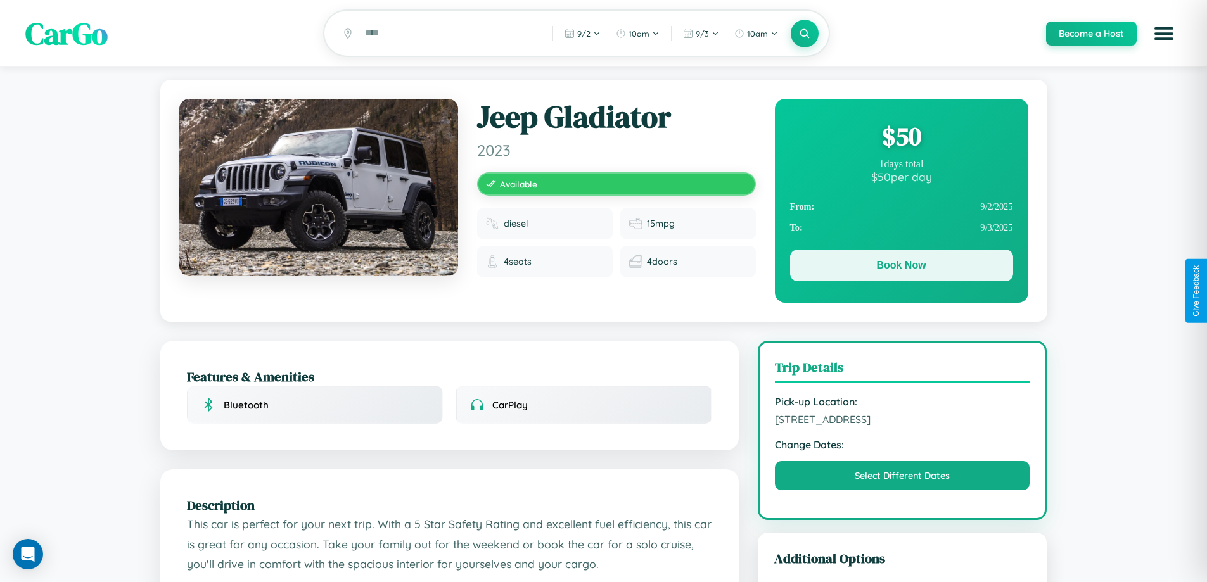
click at [901, 267] on button "Book Now" at bounding box center [901, 266] width 223 height 32
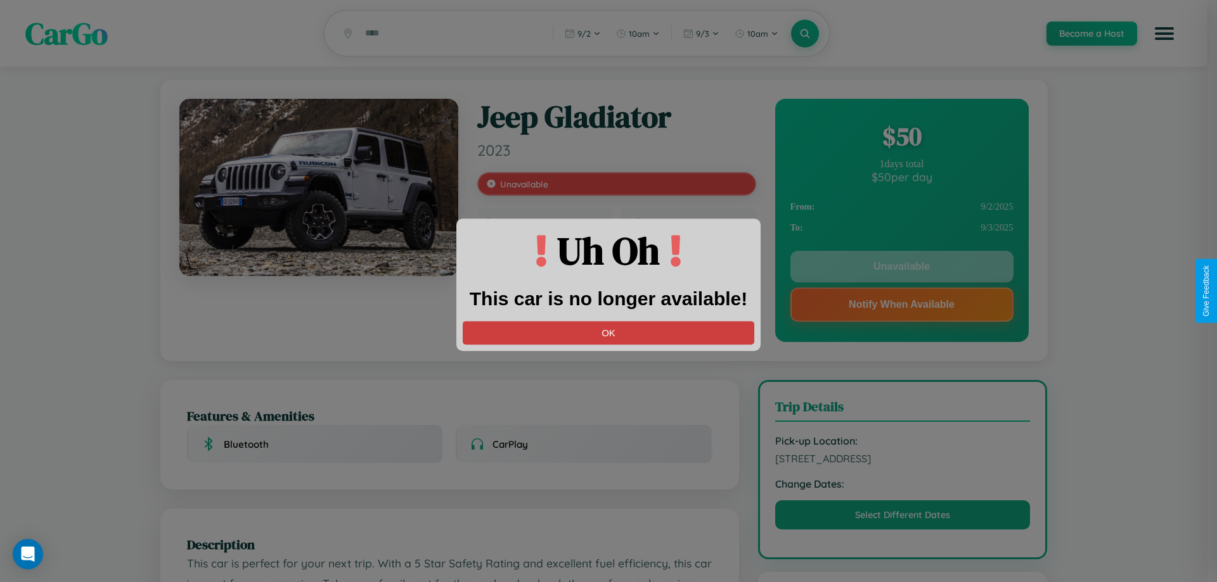
click at [608, 333] on button "OK" at bounding box center [608, 332] width 291 height 23
